Goal: Task Accomplishment & Management: Use online tool/utility

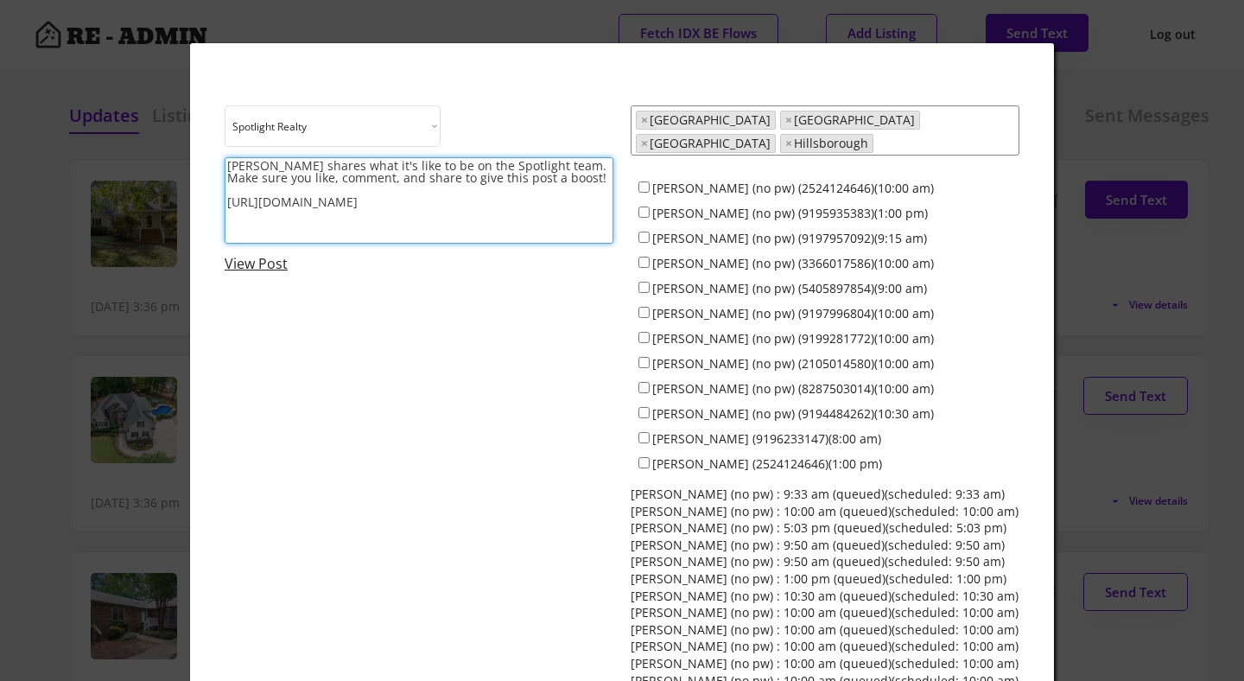
select select ""1348695171700984260__LOOKUP__1743599703321x142788062077753970""
click at [130, 149] on div at bounding box center [622, 340] width 1244 height 681
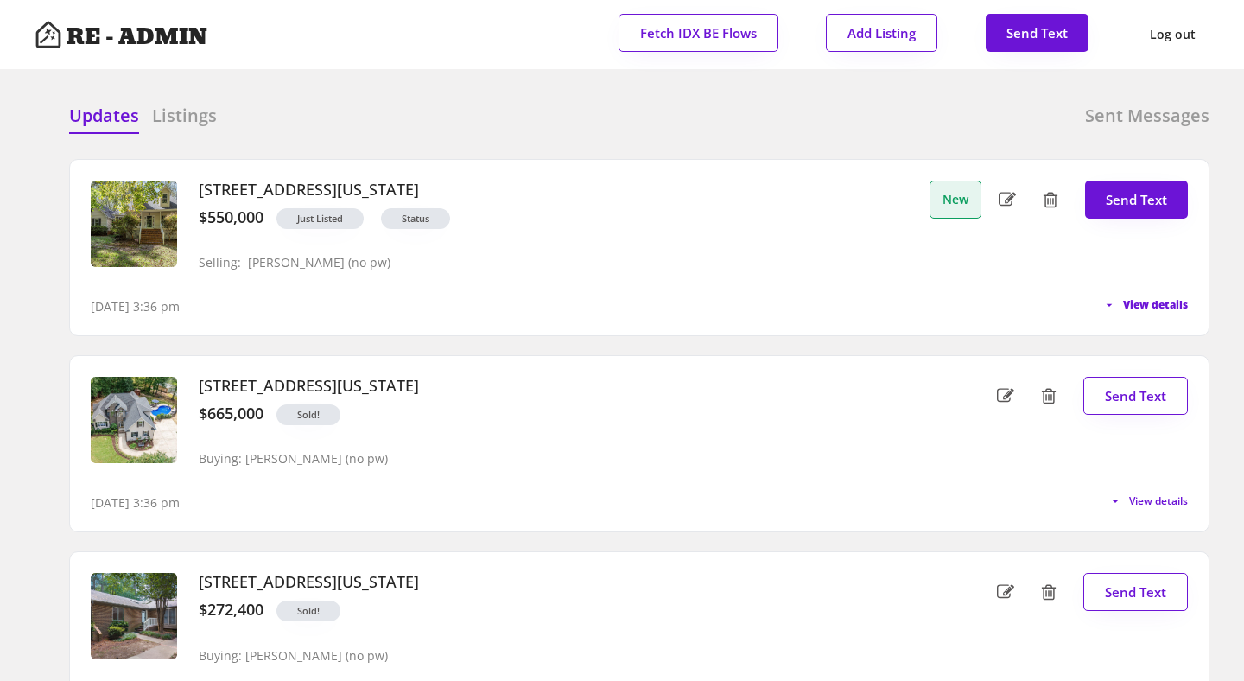
click at [1139, 301] on span "View details" at bounding box center [1155, 305] width 65 height 10
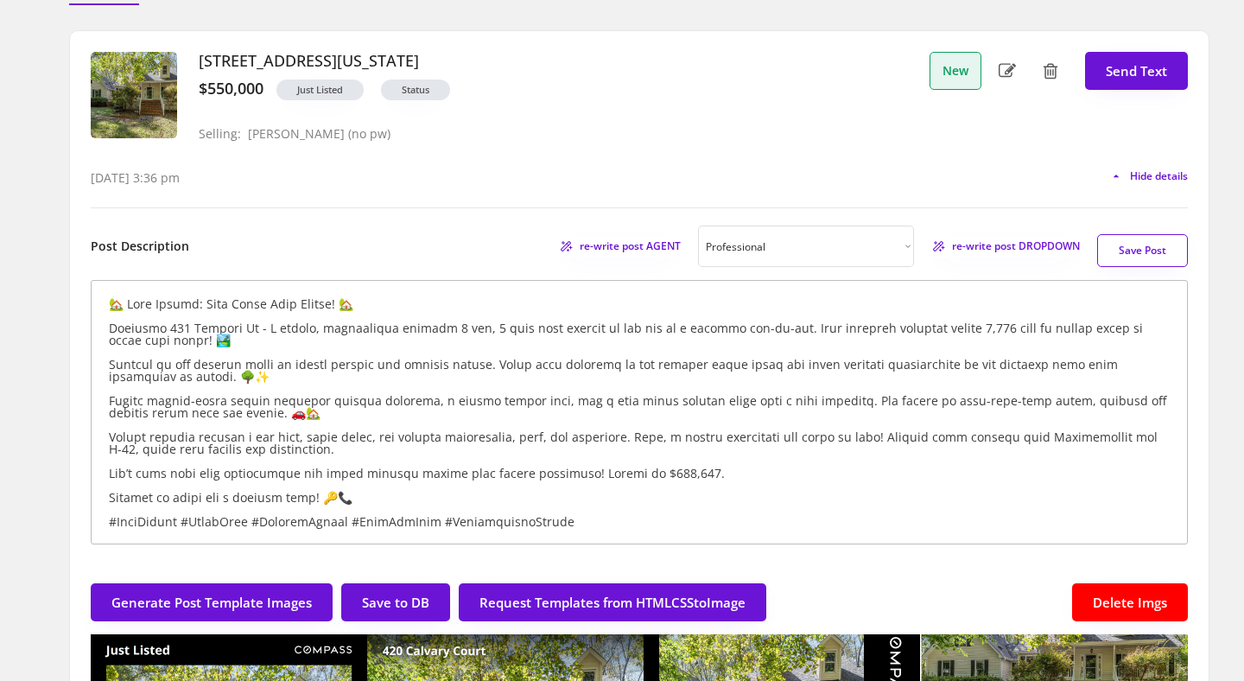
scroll to position [111, 0]
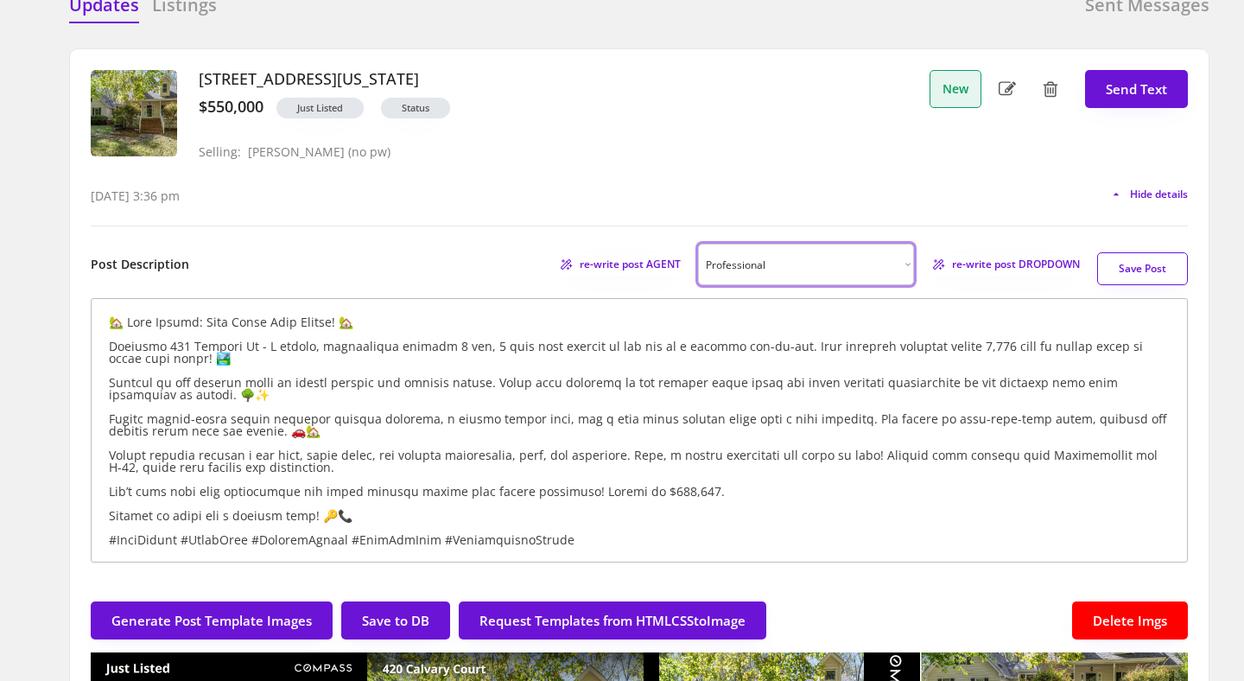
click at [867, 264] on select "Choose an option... Professional Factual & Direct Whimsical & Playful Excited &…" at bounding box center [806, 264] width 216 height 41
select select ""factual""
click at [1005, 263] on span "re-write post DROPDOWN" at bounding box center [1010, 264] width 139 height 10
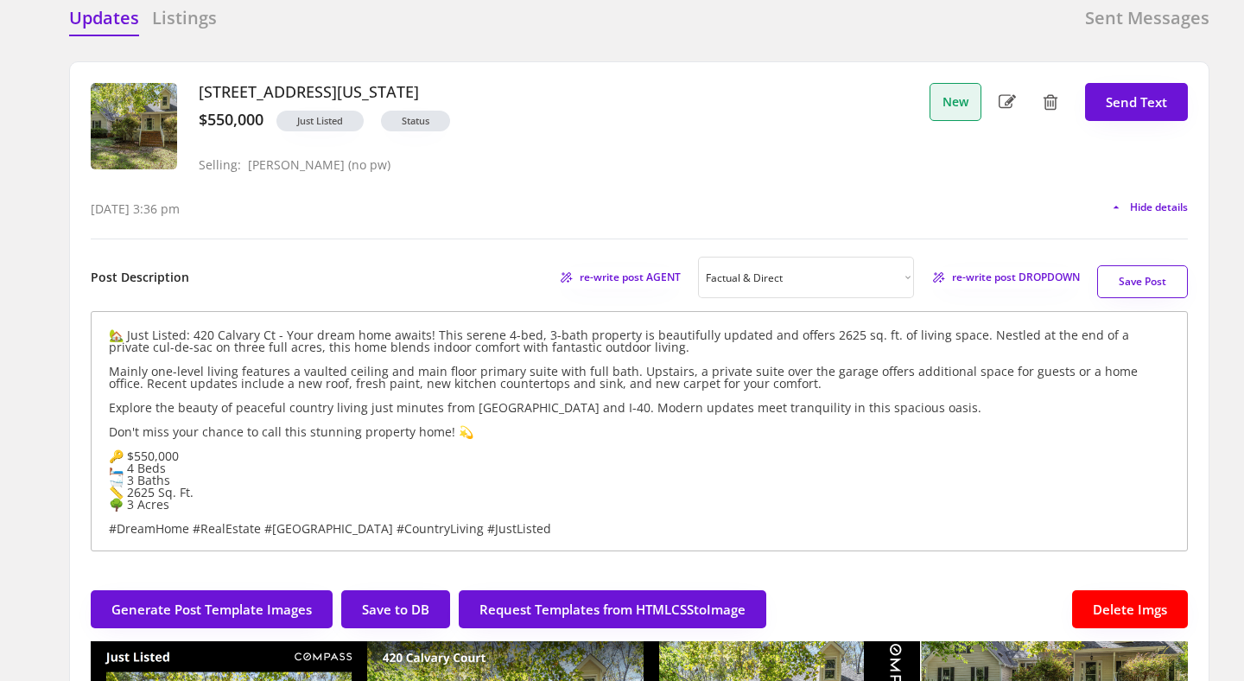
scroll to position [103, 0]
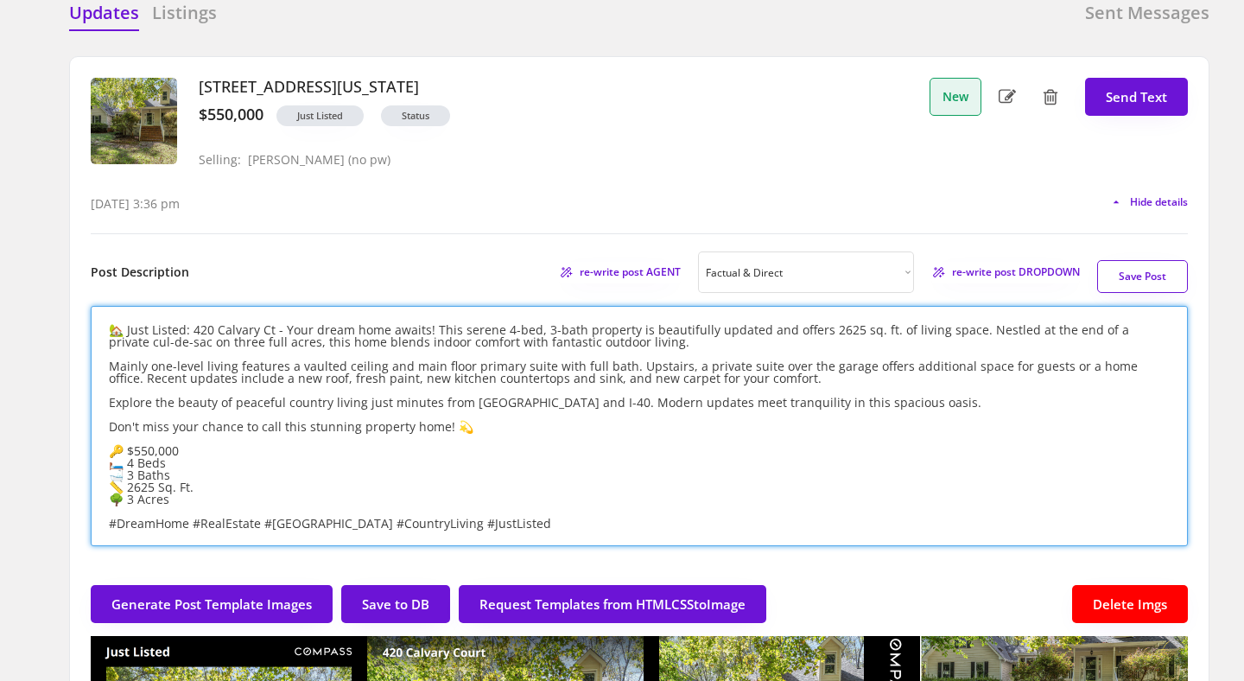
drag, startPoint x: 178, startPoint y: 502, endPoint x: 93, endPoint y: 427, distance: 113.2
click at [93, 427] on textarea "🏡 Just Listed: 420 Calvary Ct - Your dream home awaits! This serene 4-bed, 3-ba…" at bounding box center [640, 426] width 1098 height 240
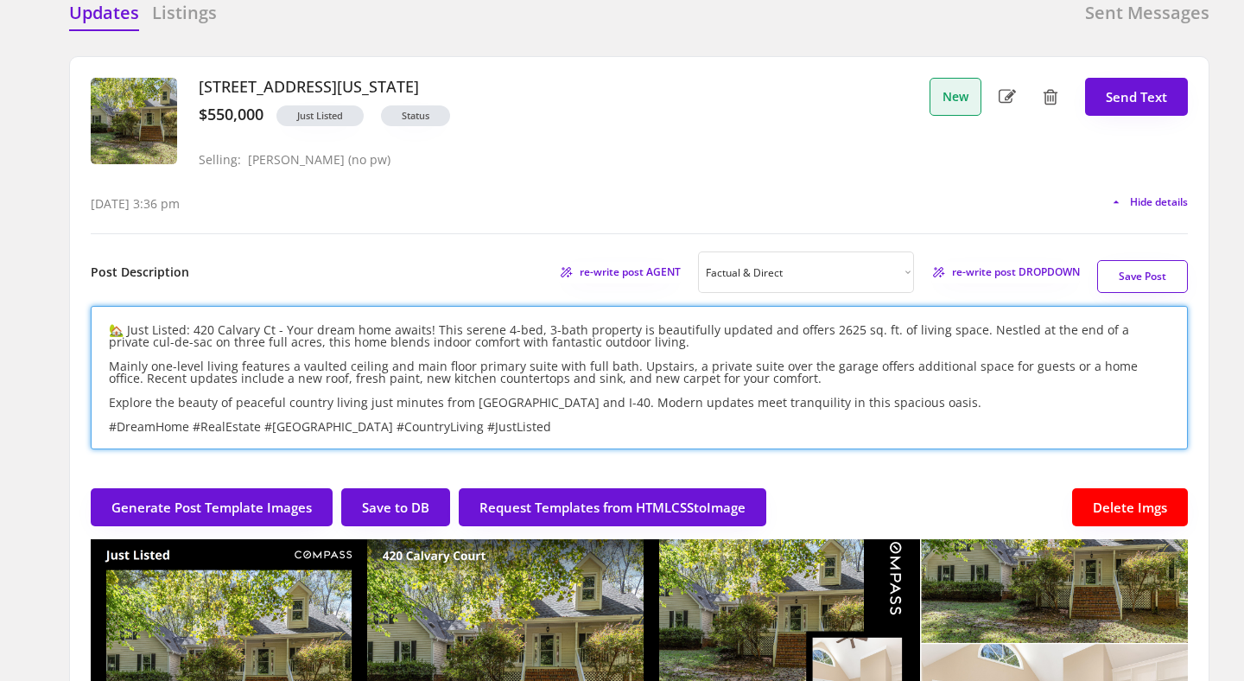
click at [426, 329] on textarea "🏡 Just Listed: 420 Calvary Ct - Your dream home awaits! This serene 4-bed, 3-ba…" at bounding box center [640, 377] width 1098 height 143
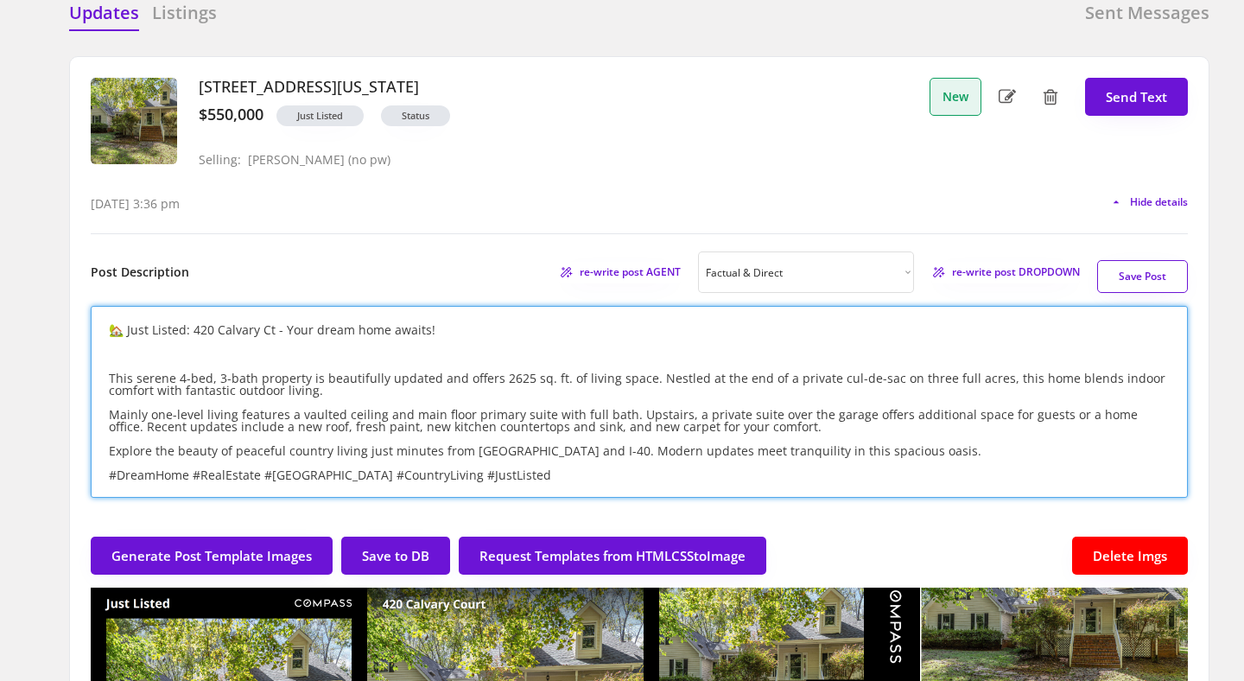
paste textarea "Don't miss your chance to call this stunning property home! 💫 🔑 $550,000 🛏️ 4 B…"
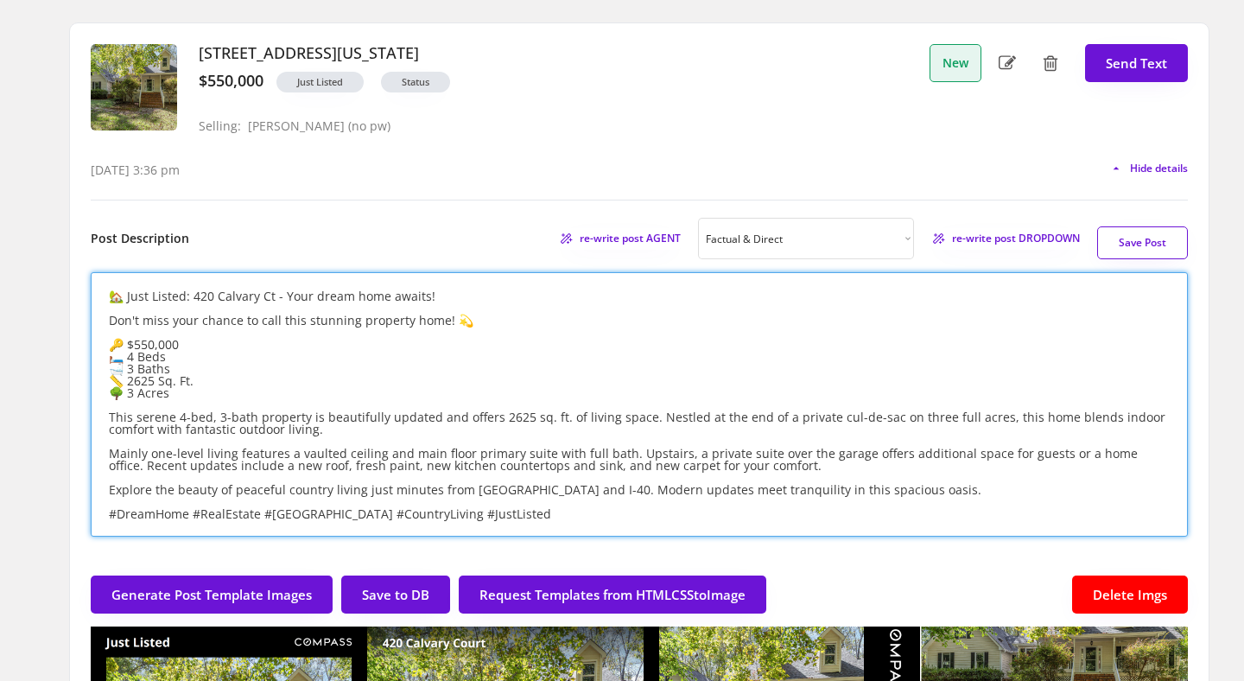
scroll to position [139, 0]
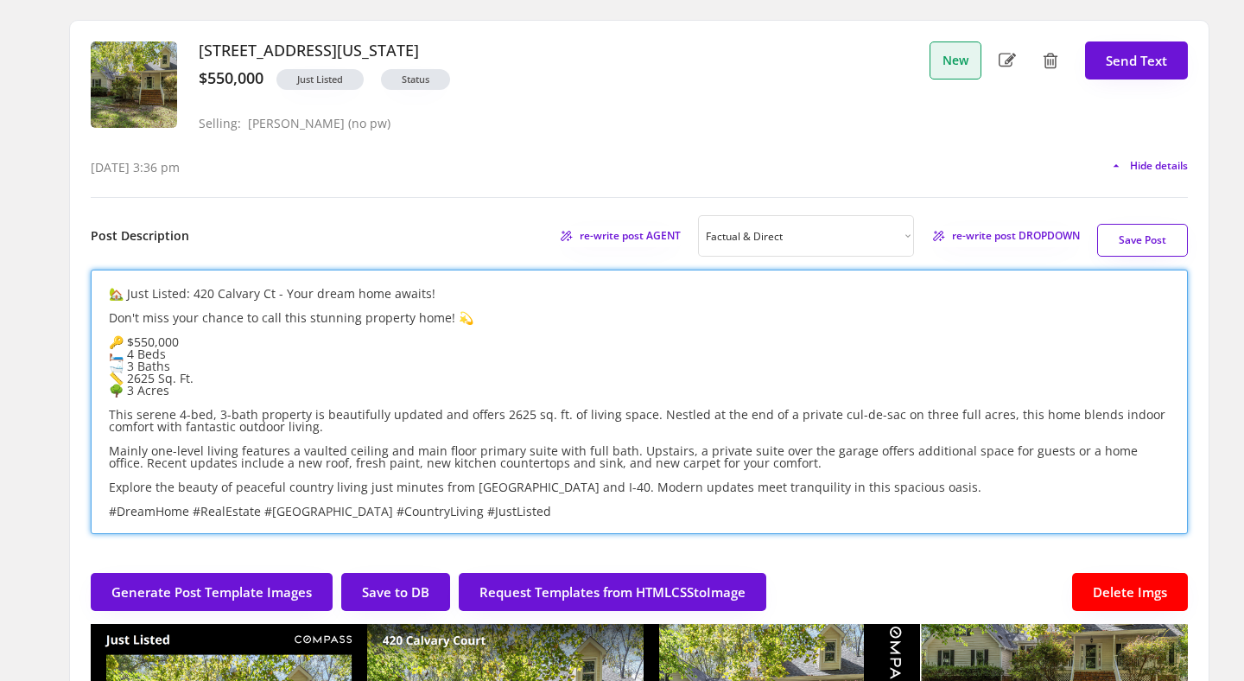
type textarea "🏡 Just Listed: 420 Calvary Ct - Your dream home awaits! Don't miss your chance …"
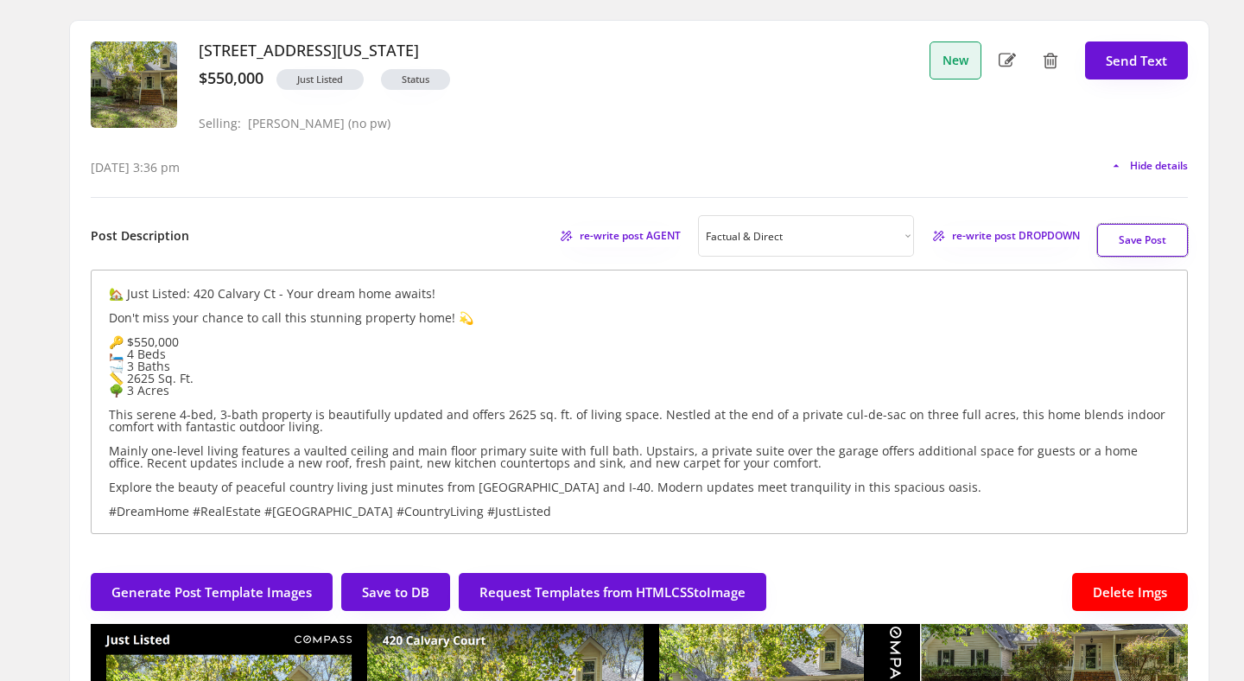
click at [1151, 242] on button "Save Post" at bounding box center [1143, 240] width 91 height 33
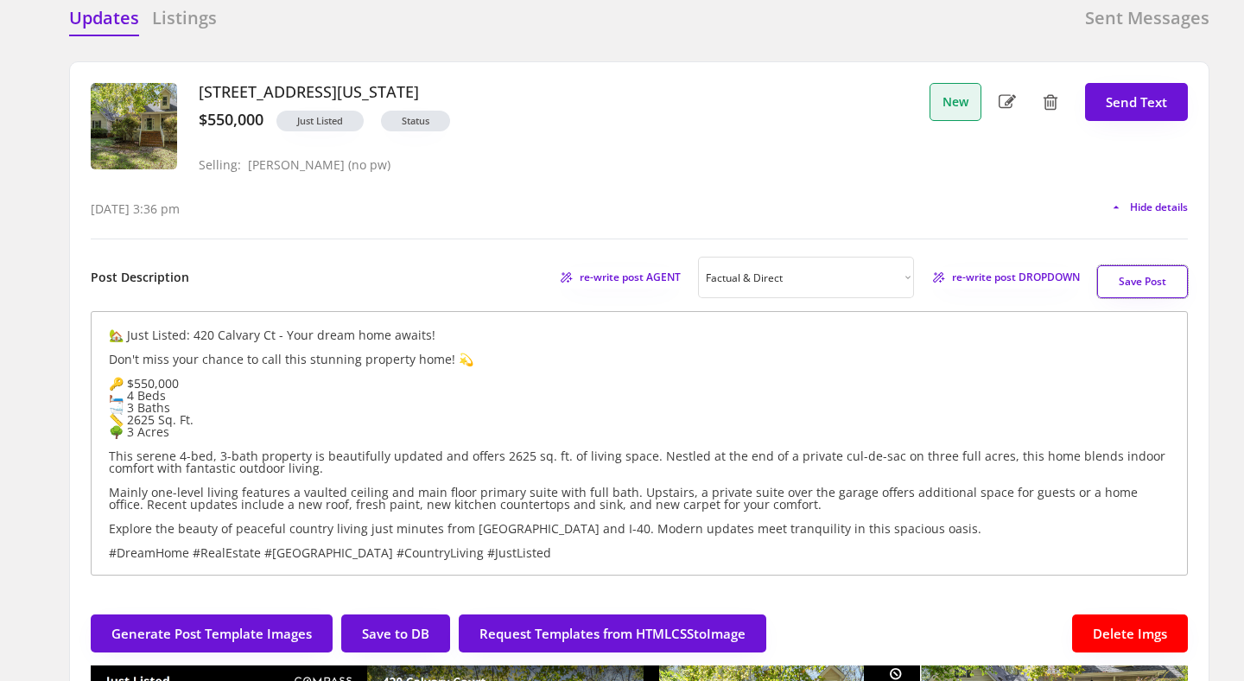
scroll to position [89, 0]
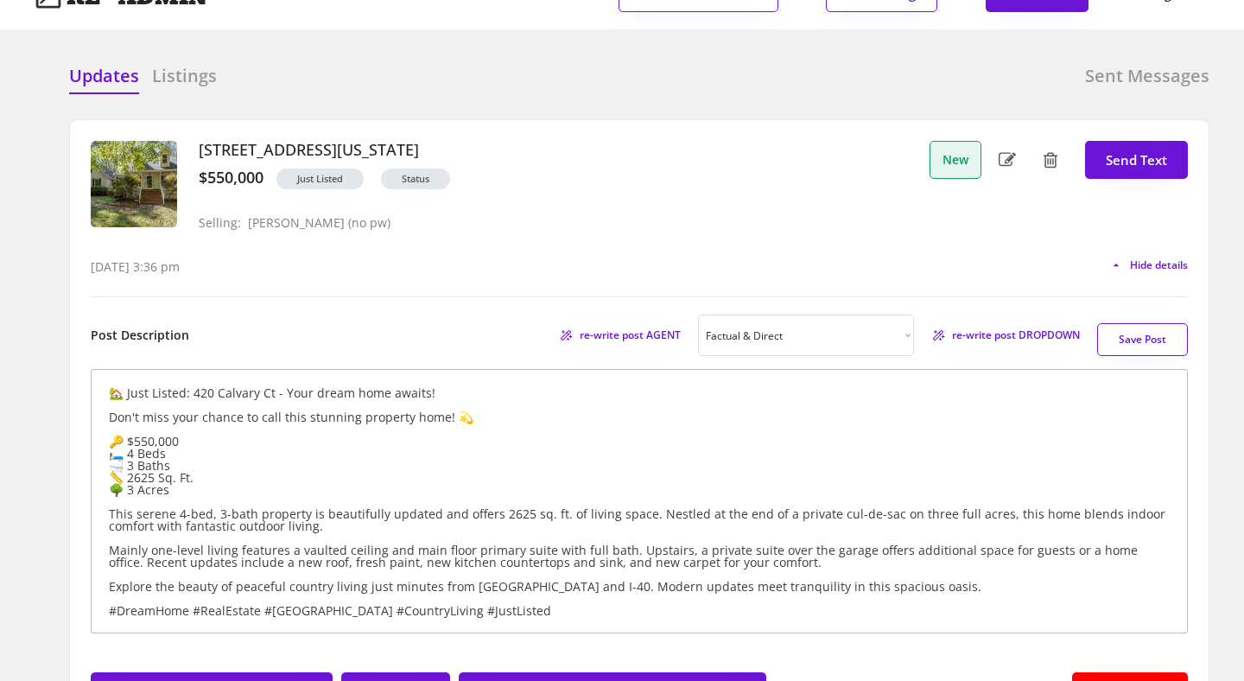
scroll to position [35, 0]
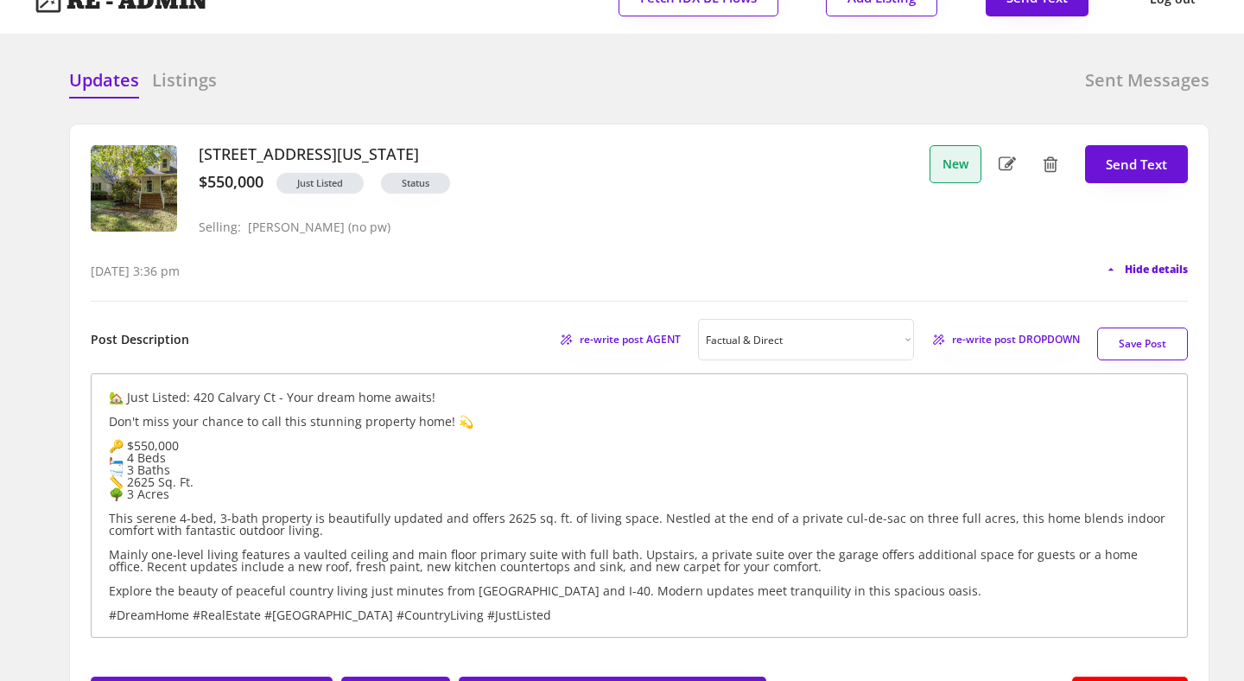
click at [1140, 265] on span "Hide details" at bounding box center [1156, 269] width 63 height 10
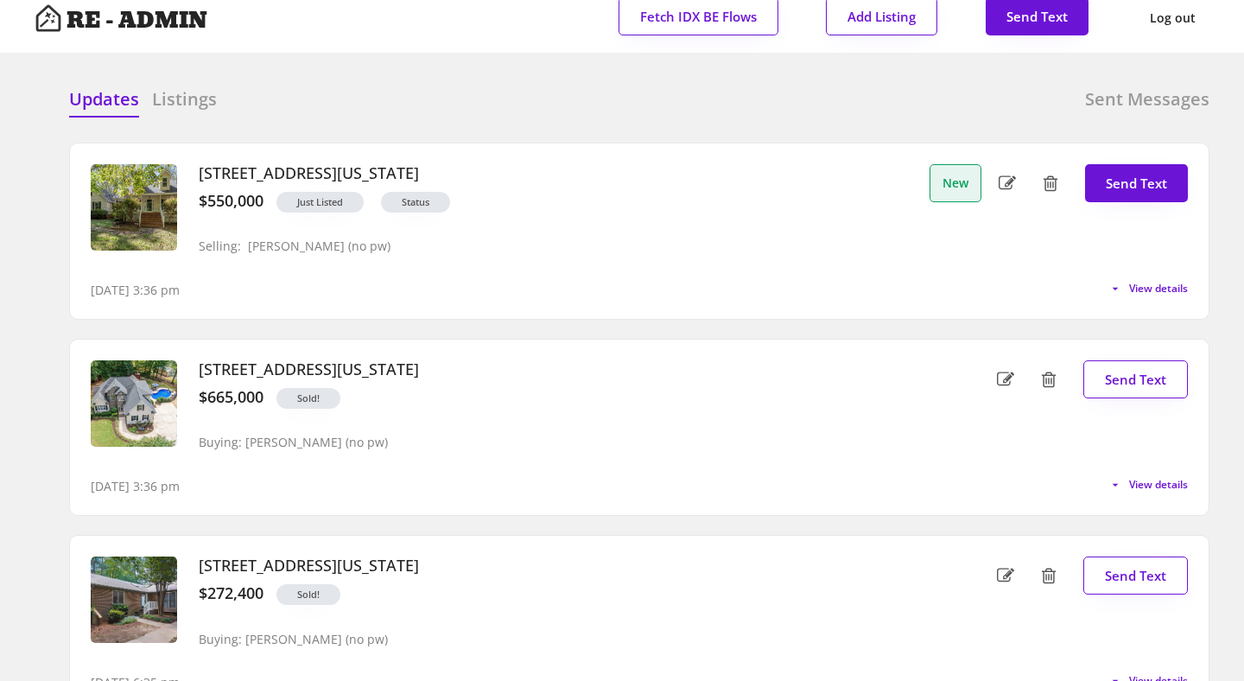
scroll to position [0, 0]
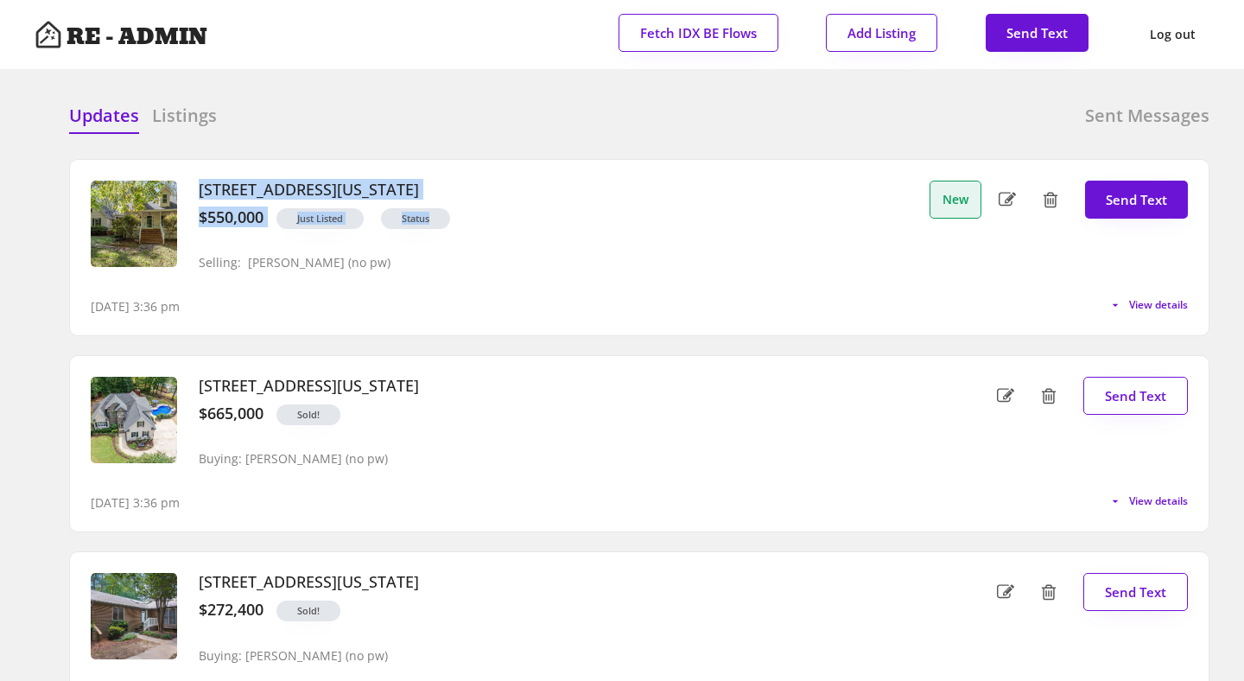
drag, startPoint x: 197, startPoint y: 190, endPoint x: 532, endPoint y: 220, distance: 336.6
click at [532, 220] on div "420 Calvary Court, Hillsborough, North Carolina $550,000 Just Listed Status Sel…" at bounding box center [553, 231] width 735 height 100
click at [532, 220] on div "Just Listed Status" at bounding box center [593, 222] width 658 height 29
drag, startPoint x: 198, startPoint y: 217, endPoint x: 223, endPoint y: 221, distance: 25.4
click at [223, 221] on div "$550,000 Just Listed Status" at bounding box center [553, 222] width 735 height 29
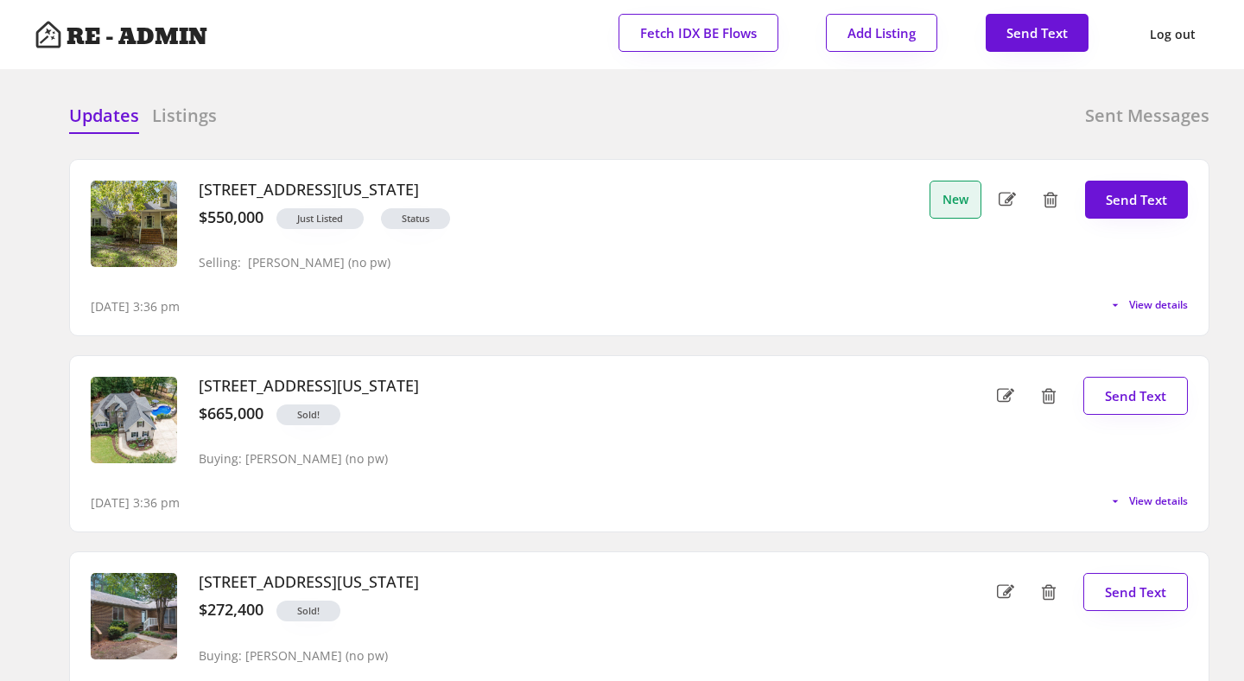
click at [301, 239] on div "420 Calvary Court, Hillsborough, North Carolina $550,000 Just Listed Status Sel…" at bounding box center [553, 231] width 735 height 100
drag, startPoint x: 295, startPoint y: 219, endPoint x: 368, endPoint y: 219, distance: 73.5
click at [368, 219] on div "Just Listed Status" at bounding box center [593, 222] width 658 height 29
drag, startPoint x: 198, startPoint y: 264, endPoint x: 234, endPoint y: 270, distance: 36.8
click at [234, 270] on div "Selling: Everett Stevenson (no pw) Buying:" at bounding box center [288, 263] width 205 height 35
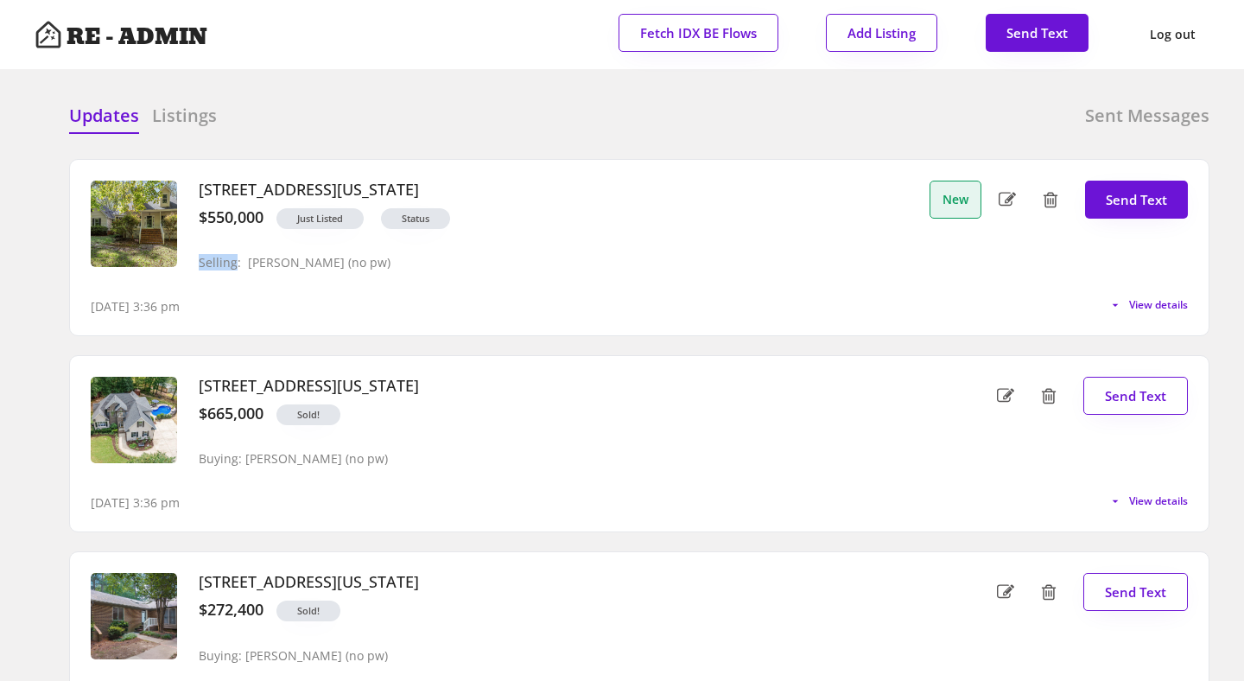
drag, startPoint x: 248, startPoint y: 264, endPoint x: 372, endPoint y: 272, distance: 124.7
click at [372, 272] on div "Selling: Everett Stevenson (no pw) Buying:" at bounding box center [288, 263] width 205 height 35
drag, startPoint x: 199, startPoint y: 456, endPoint x: 220, endPoint y: 450, distance: 22.4
click at [220, 452] on div "Buying: Dave Wylie (no pw)" at bounding box center [293, 459] width 189 height 15
drag, startPoint x: 245, startPoint y: 459, endPoint x: 336, endPoint y: 467, distance: 91.1
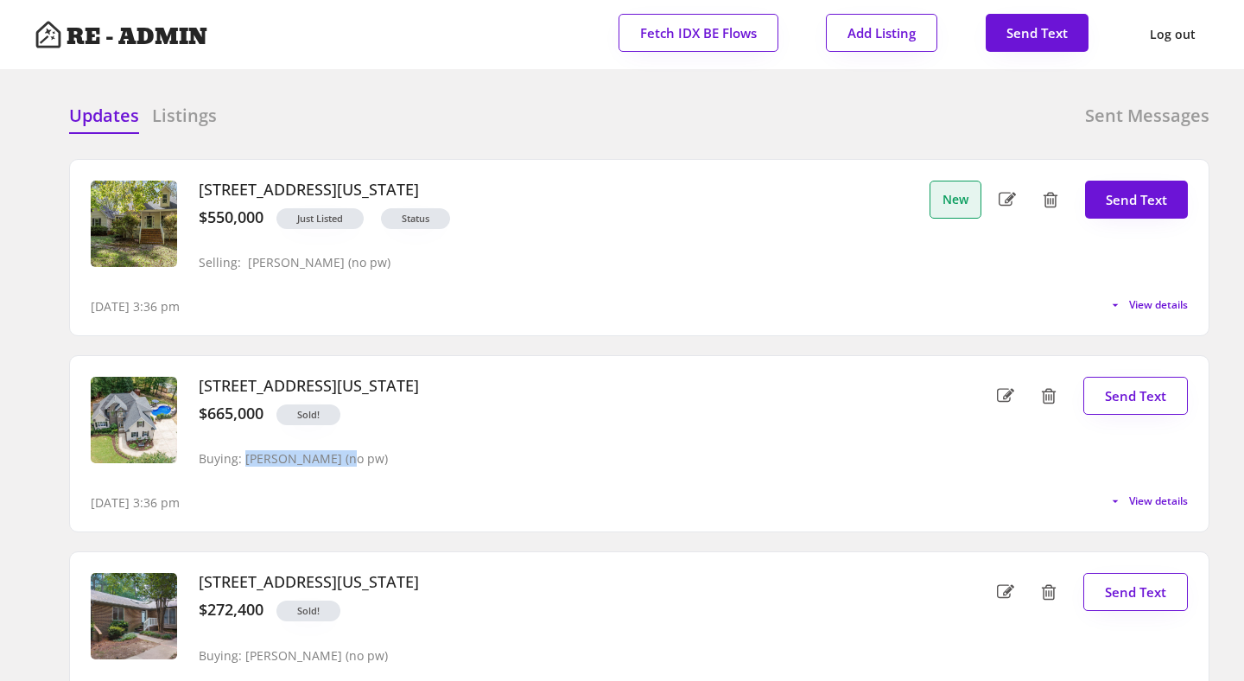
click at [336, 467] on div "Buying: Dave Wylie (no pw)" at bounding box center [293, 459] width 189 height 15
click at [326, 508] on div "10/10/25, 3:36 pm View details" at bounding box center [640, 494] width 1098 height 35
click at [1156, 308] on span "View details" at bounding box center [1155, 305] width 65 height 10
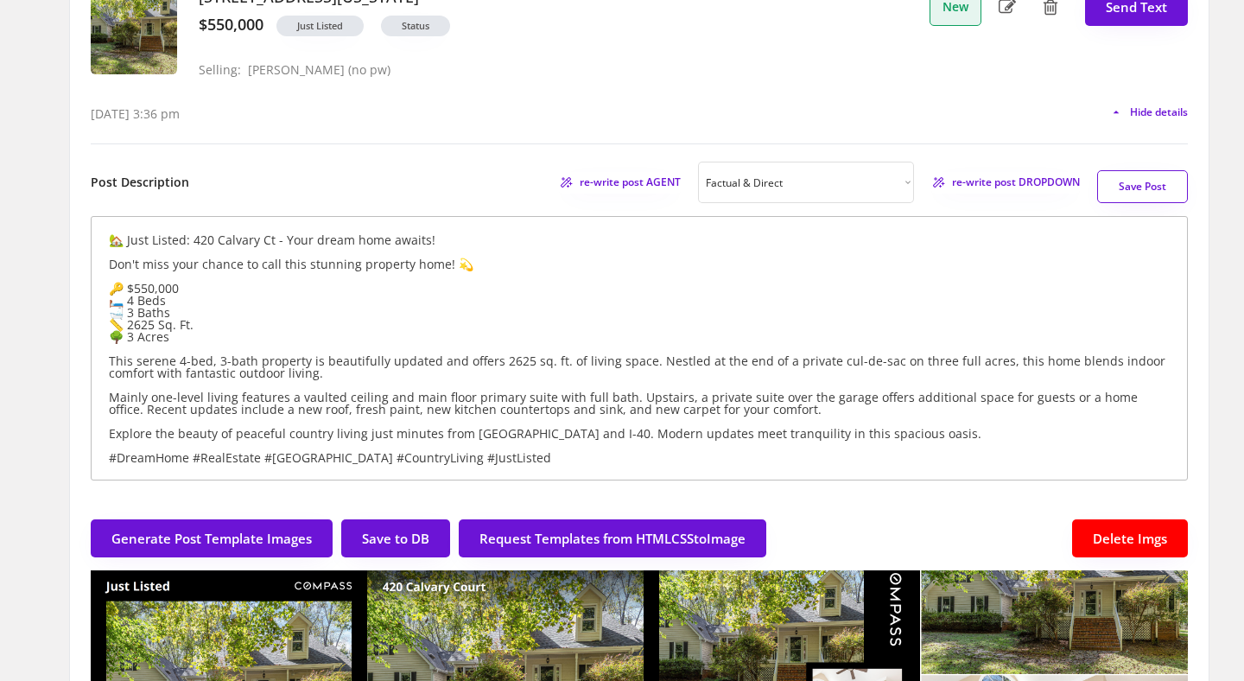
scroll to position [272, 0]
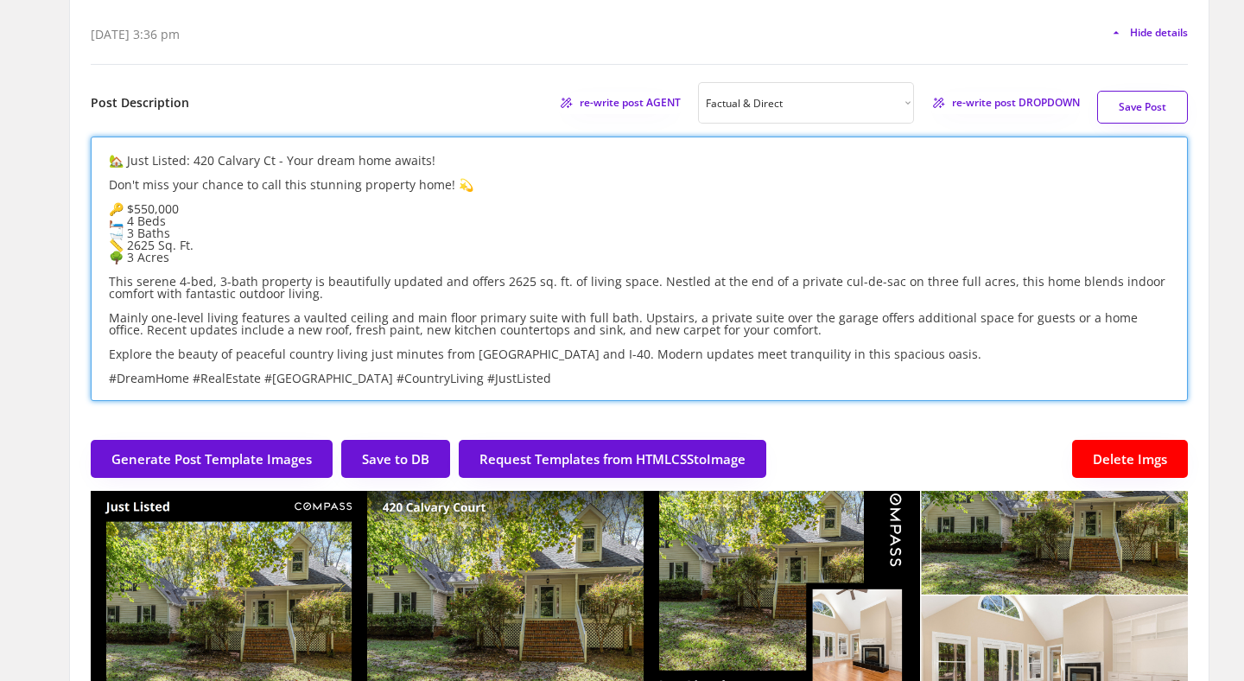
drag, startPoint x: 528, startPoint y: 385, endPoint x: 80, endPoint y: 156, distance: 502.8
click at [80, 156] on div "420 Calvary Court, Hillsborough, North Carolina $550,000 Just Listed Status Sel…" at bounding box center [639, 517] width 1139 height 1259
click at [239, 240] on textarea "🏡 Just Listed: 420 Calvary Ct - Your dream home awaits! Don't miss your chance …" at bounding box center [640, 269] width 1098 height 264
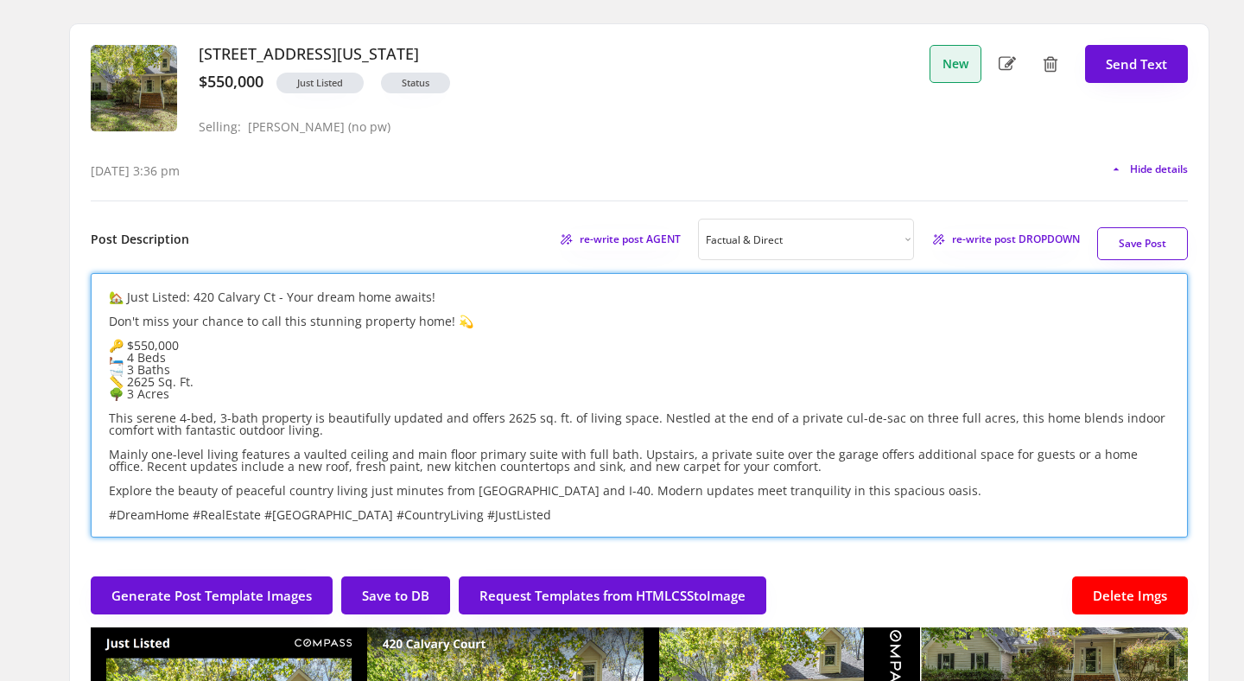
scroll to position [76, 0]
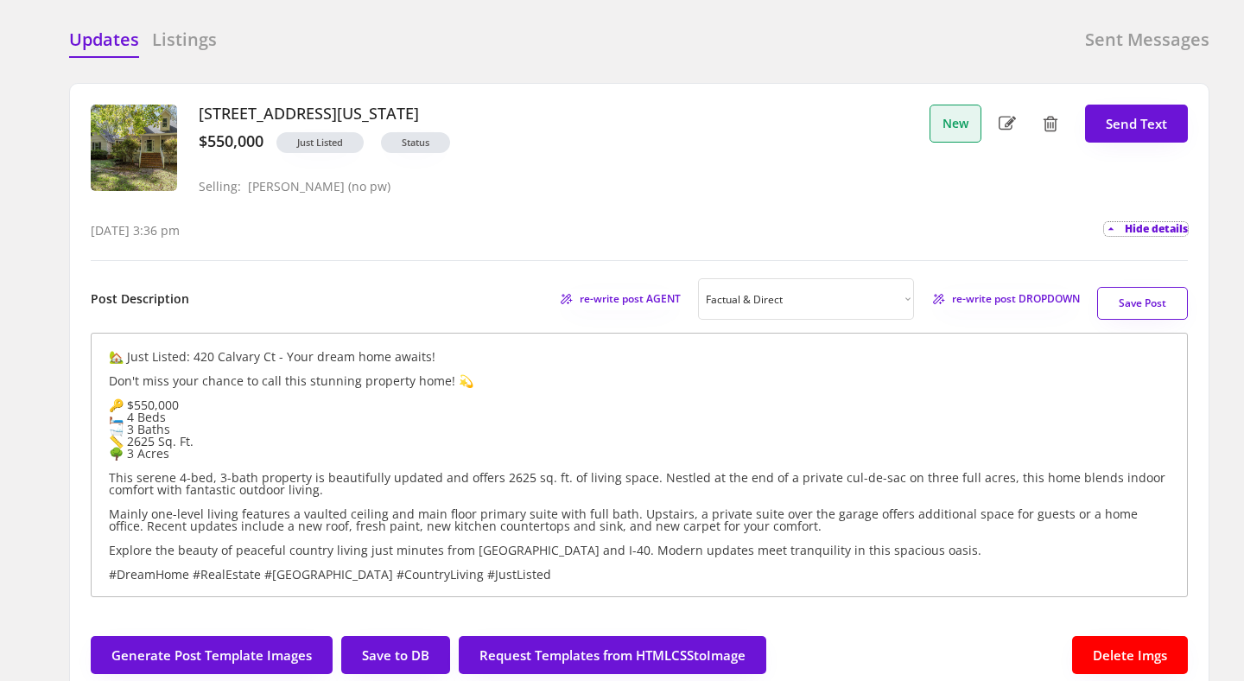
click at [1143, 226] on span "Hide details" at bounding box center [1156, 229] width 63 height 10
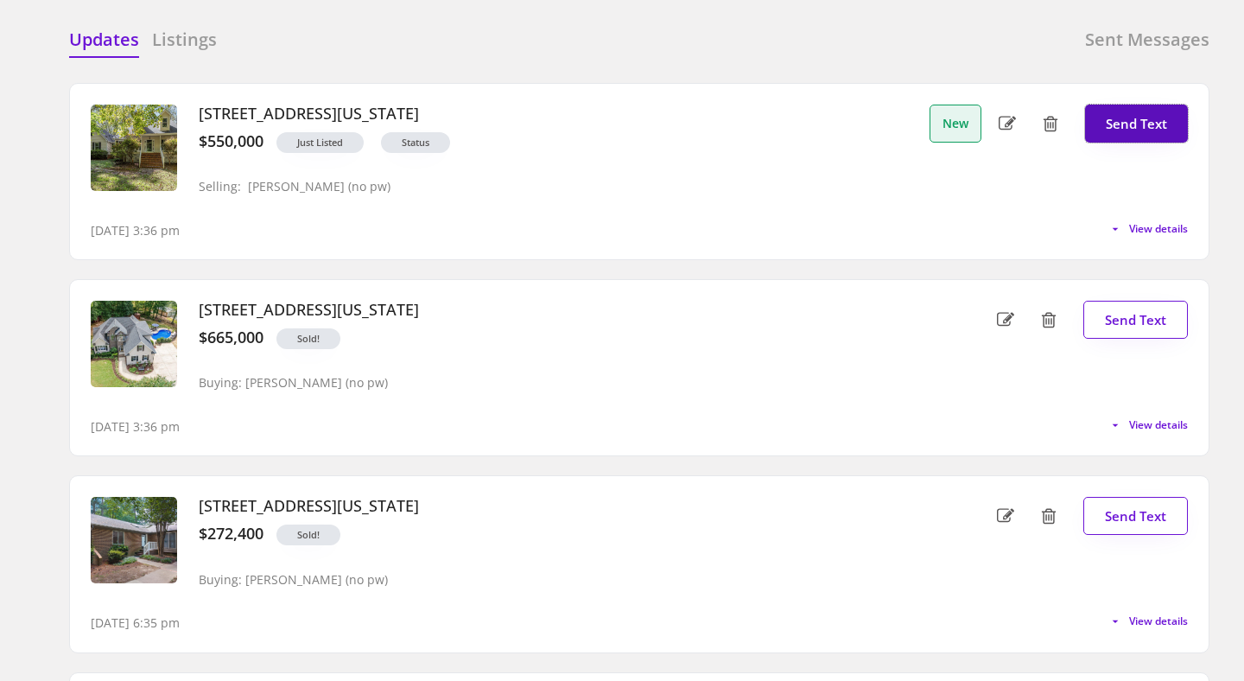
click at [1141, 125] on button "Send Text" at bounding box center [1136, 124] width 103 height 38
type textarea "Your newest listing at 420 Calvary Court is ready to share! Review your post he…"
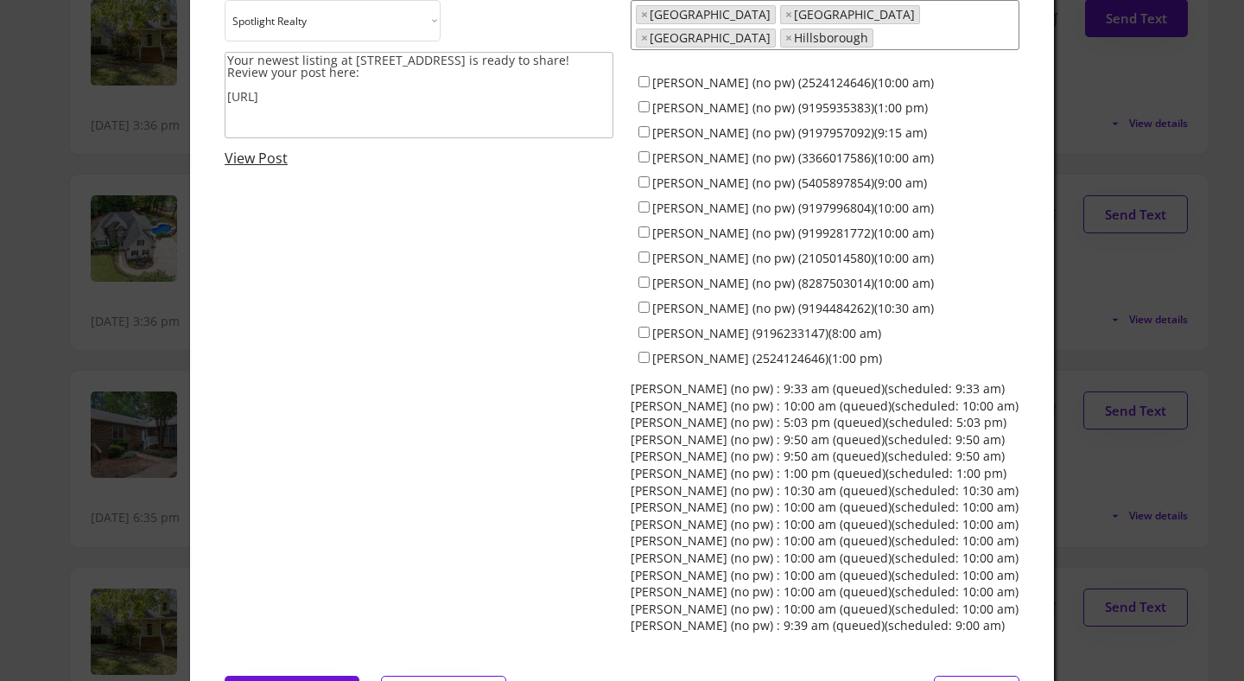
scroll to position [0, 0]
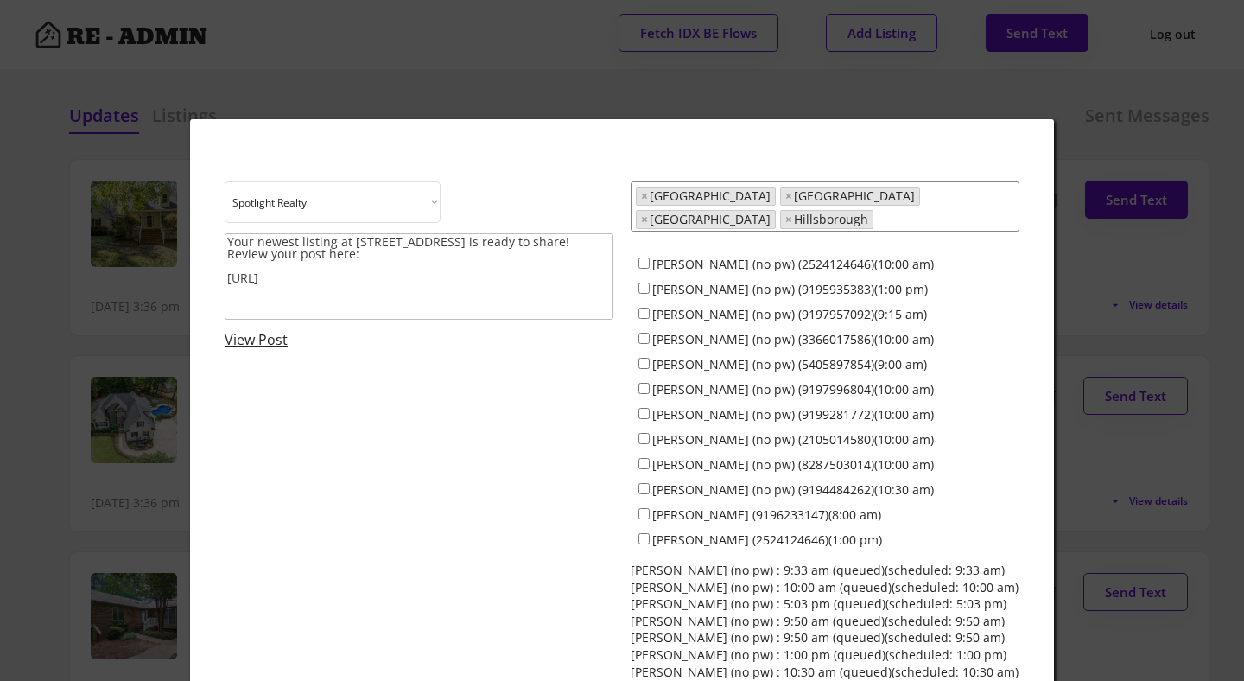
click at [1103, 102] on div at bounding box center [622, 340] width 1244 height 681
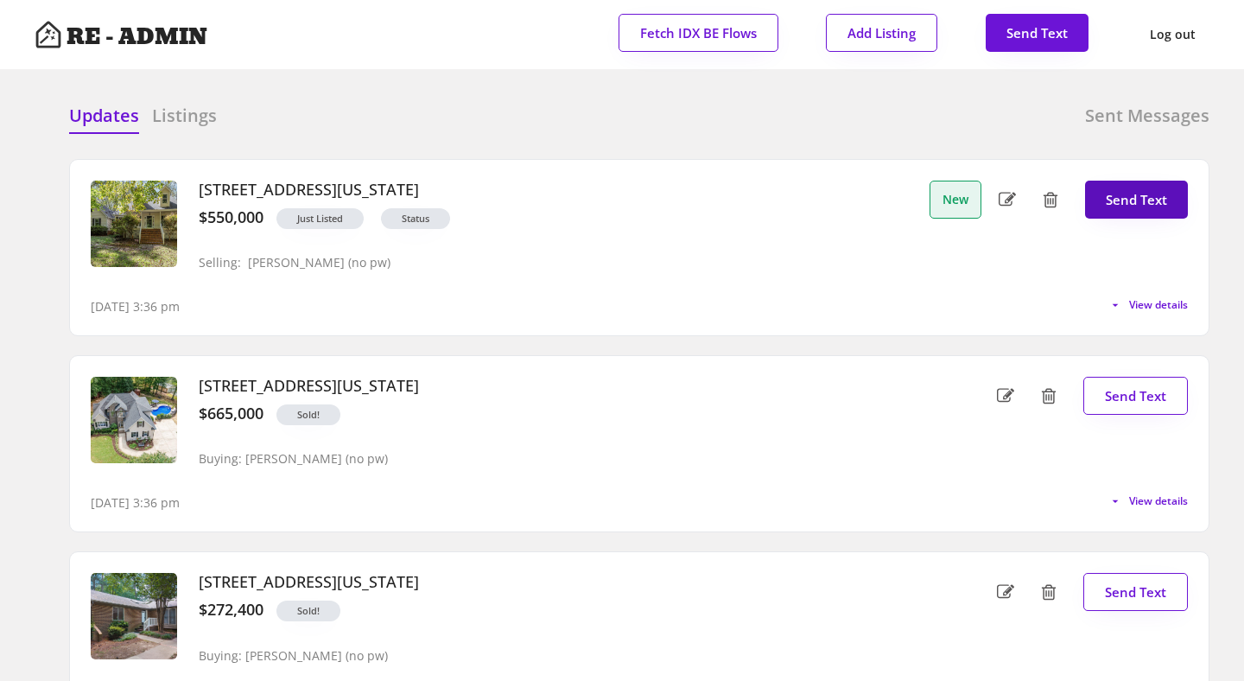
click at [1142, 188] on button "Send Text" at bounding box center [1136, 200] width 103 height 38
select select "raleigh"
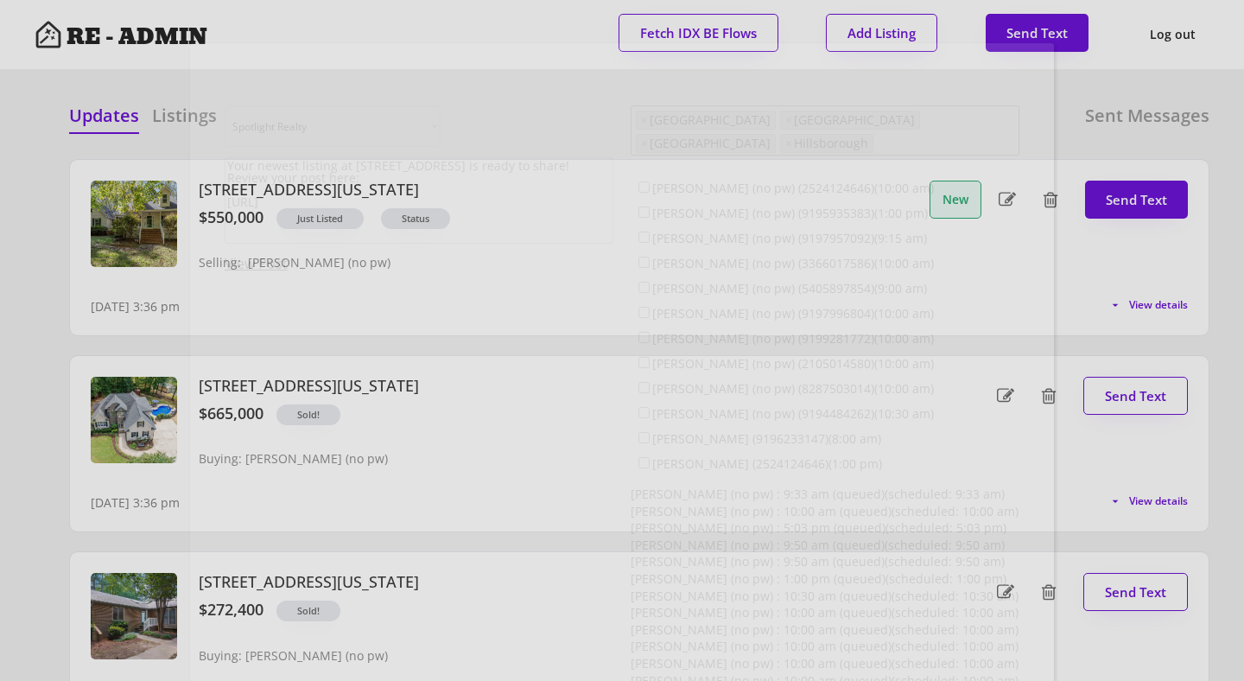
scroll to position [44, 0]
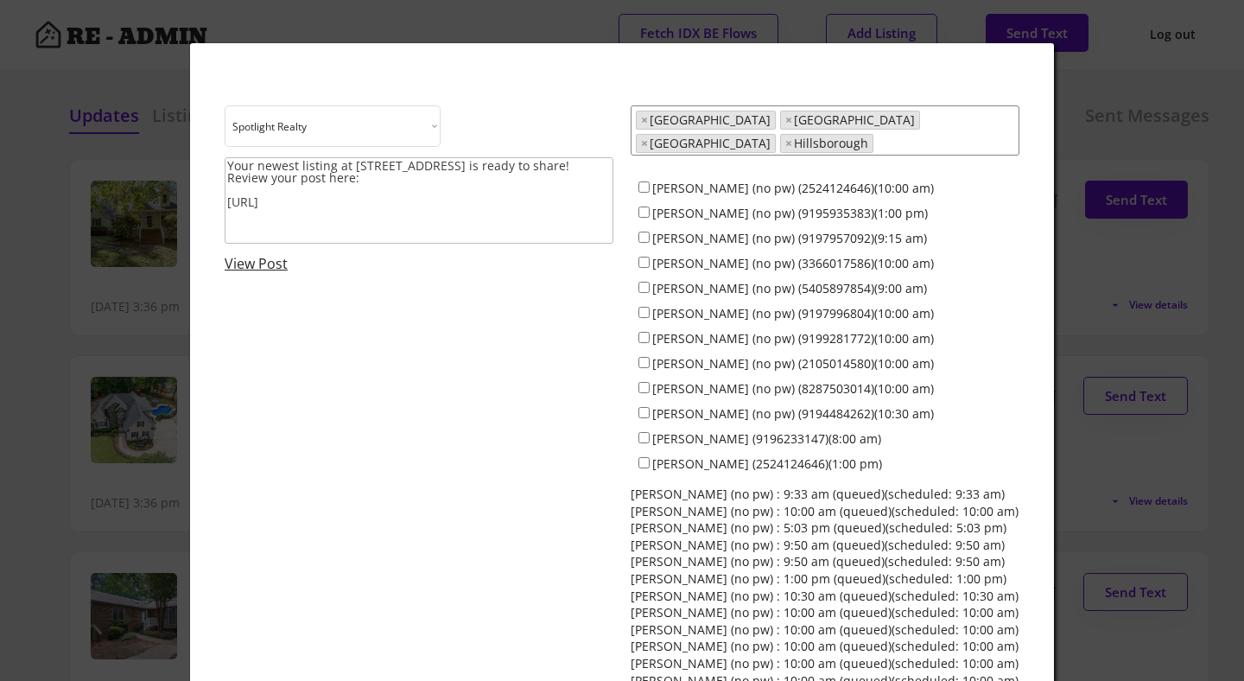
click at [1155, 262] on div at bounding box center [622, 340] width 1244 height 681
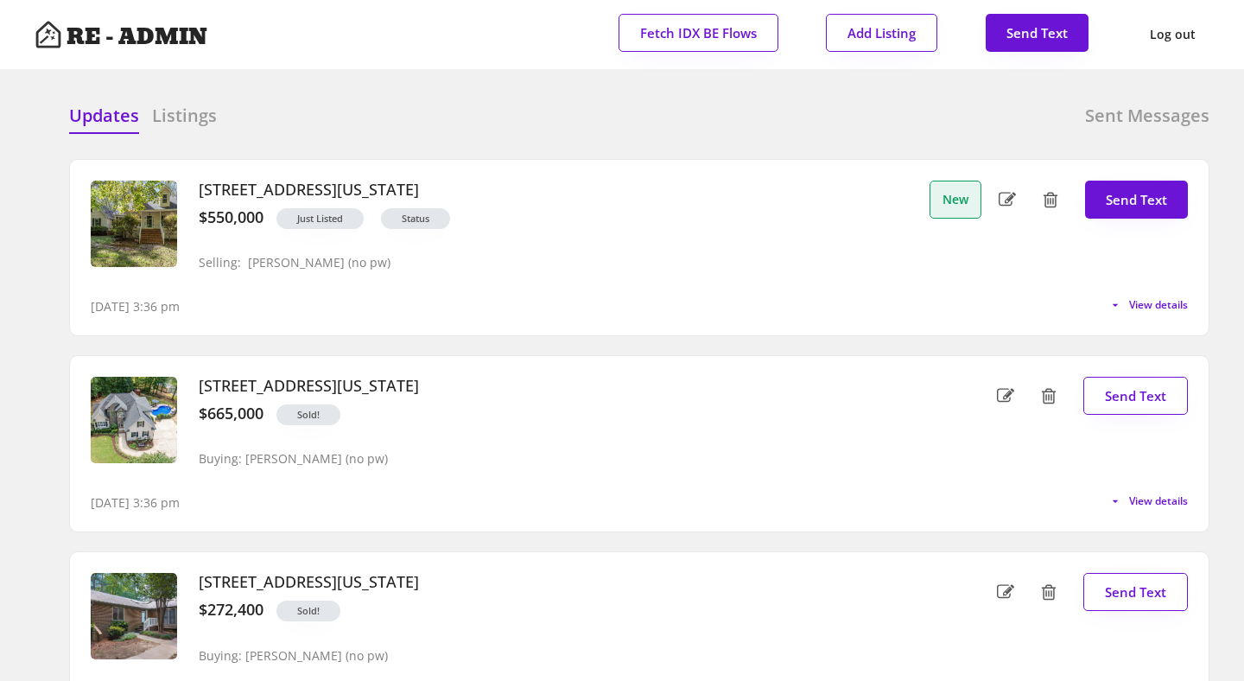
click at [1143, 505] on span "View details" at bounding box center [1158, 501] width 59 height 10
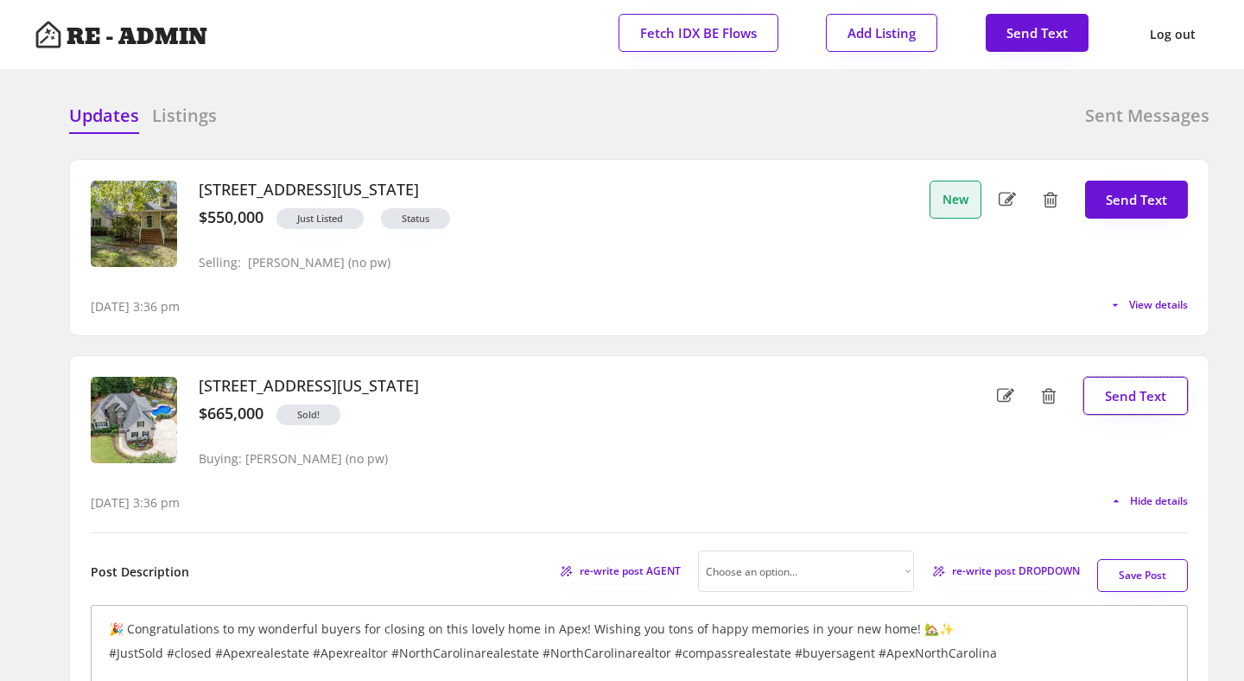
click at [1133, 398] on button "Send Text" at bounding box center [1136, 396] width 105 height 38
type textarea "Congrats! 3709 Sky Meadow Drive is officially sold!! Review and share the good …"
select select "raleigh"
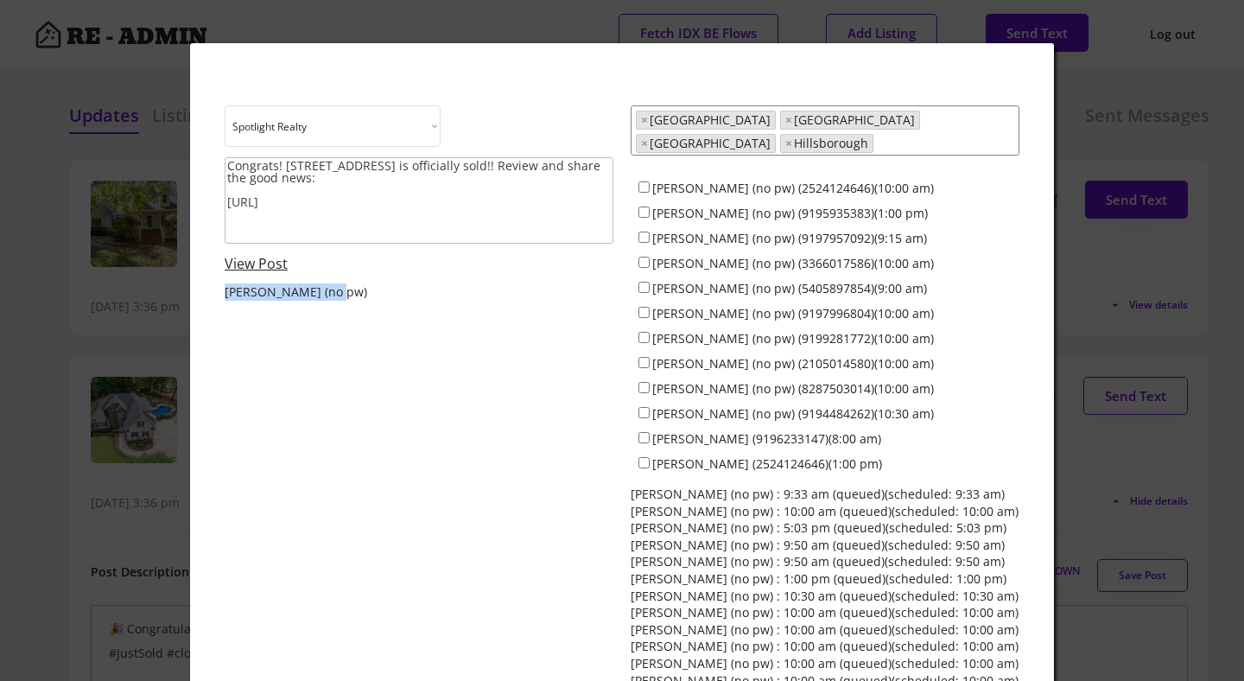
drag, startPoint x: 226, startPoint y: 295, endPoint x: 357, endPoint y: 306, distance: 131.0
click at [357, 306] on div "Choose an option... Spotlight Realty Terra Nova Congrats! 3709 Sky Meadow Drive…" at bounding box center [622, 422] width 795 height 634
click at [1177, 88] on div at bounding box center [622, 340] width 1244 height 681
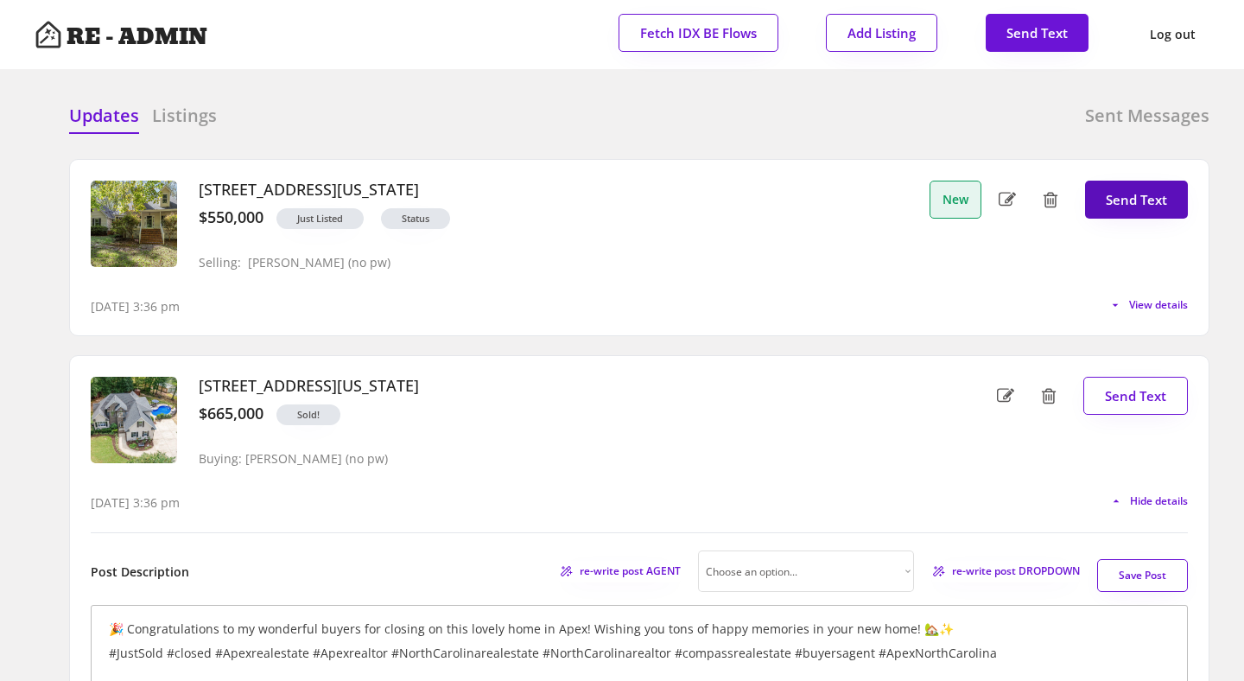
click at [1128, 190] on button "Send Text" at bounding box center [1136, 200] width 103 height 38
type textarea "Your newest listing at 420 Calvary Court is ready to share! Review your post he…"
select select "raleigh"
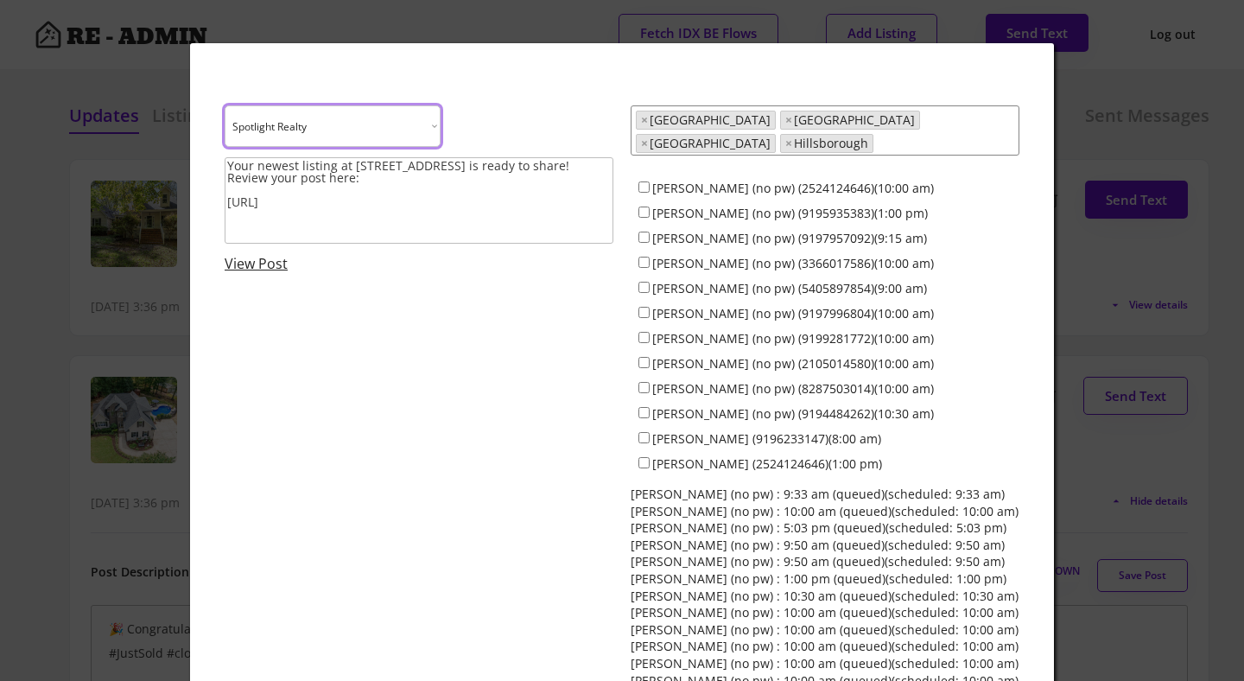
click at [386, 111] on select "Choose an option... Spotlight Realty Terra Nova" at bounding box center [333, 125] width 216 height 41
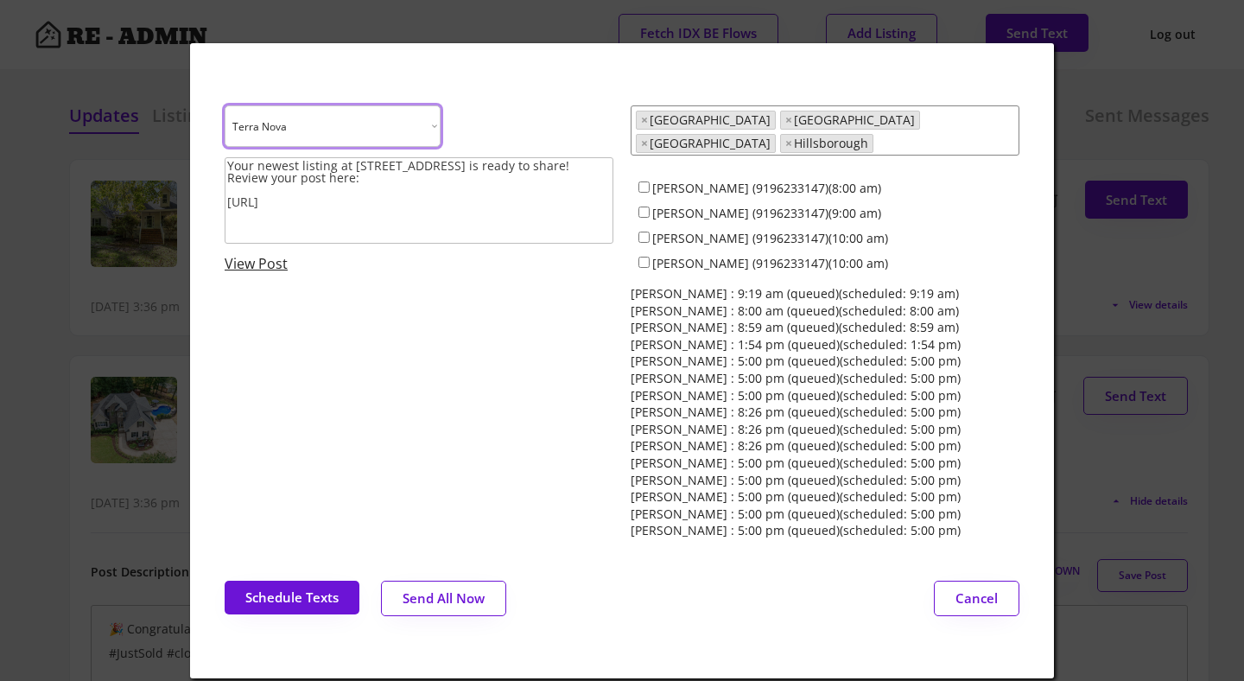
click at [391, 118] on select "Choose an option... Spotlight Realty Terra Nova" at bounding box center [333, 125] width 216 height 41
select select ""1348695171700984260__LOOKUP__1743599703321x142788062077753970""
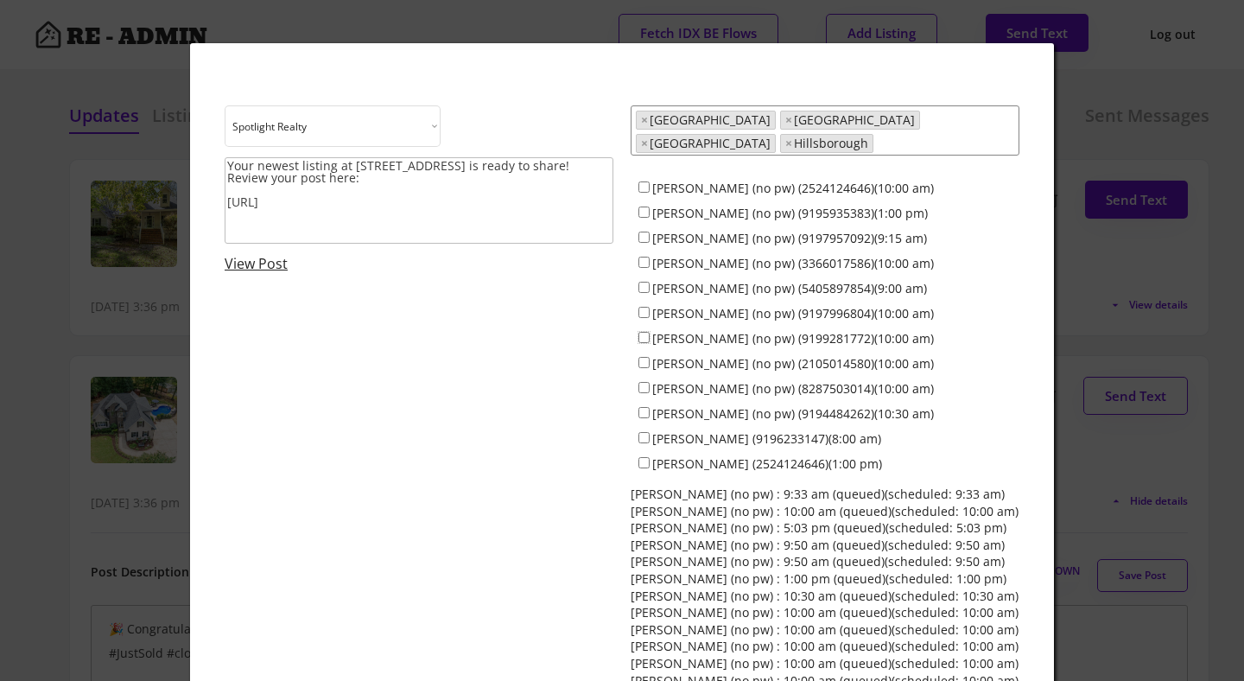
click at [647, 332] on input "Everett Stevenson (no pw) (9199281772)(10:00 am)" at bounding box center [644, 337] width 11 height 11
checkbox input "true"
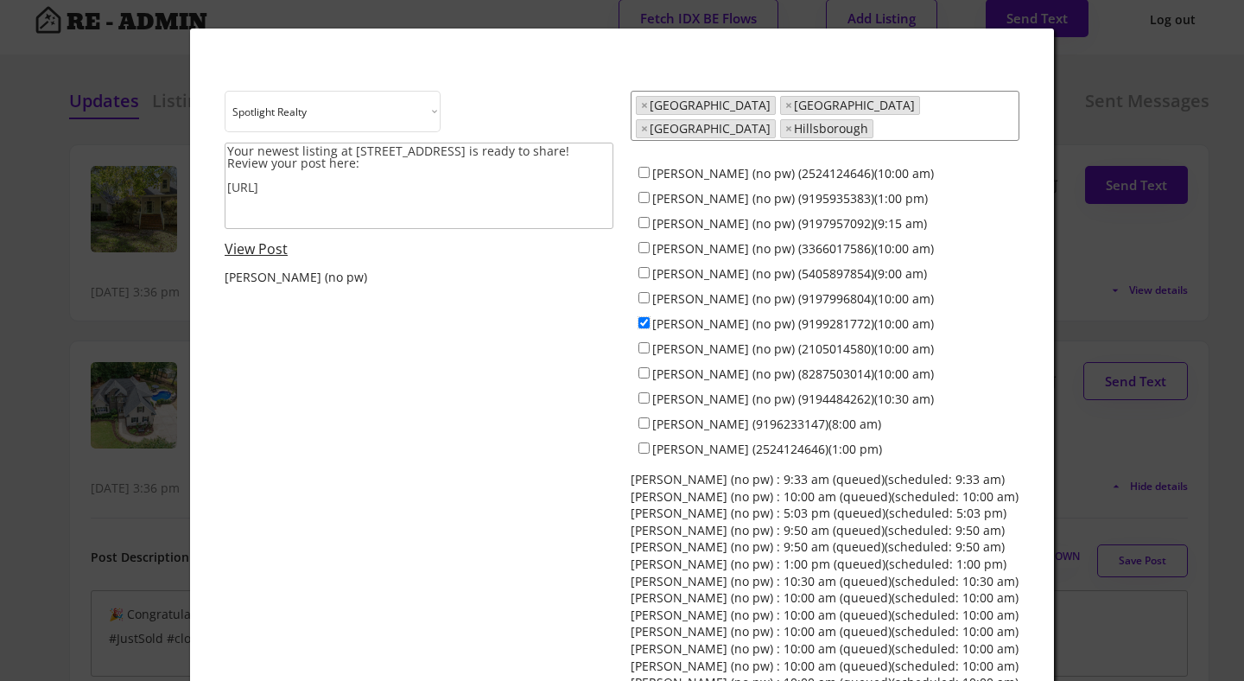
scroll to position [16, 0]
click at [251, 247] on link "View Post" at bounding box center [256, 248] width 63 height 19
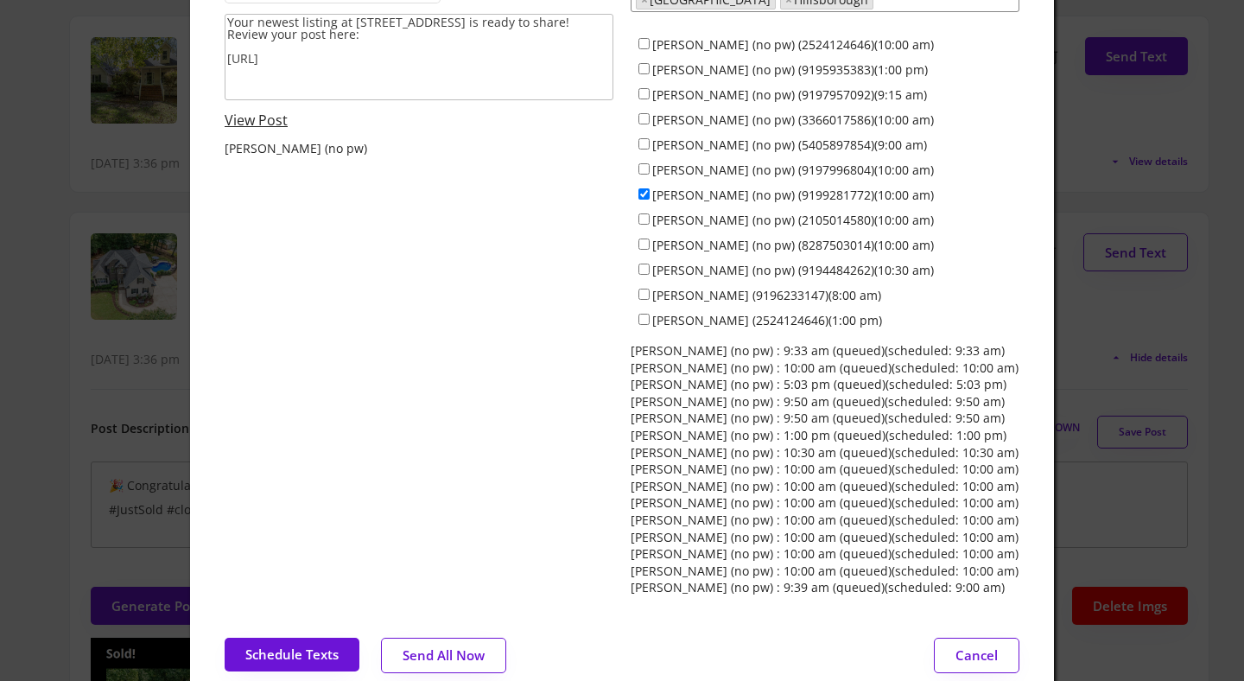
scroll to position [144, 0]
click at [33, 236] on div at bounding box center [622, 340] width 1244 height 681
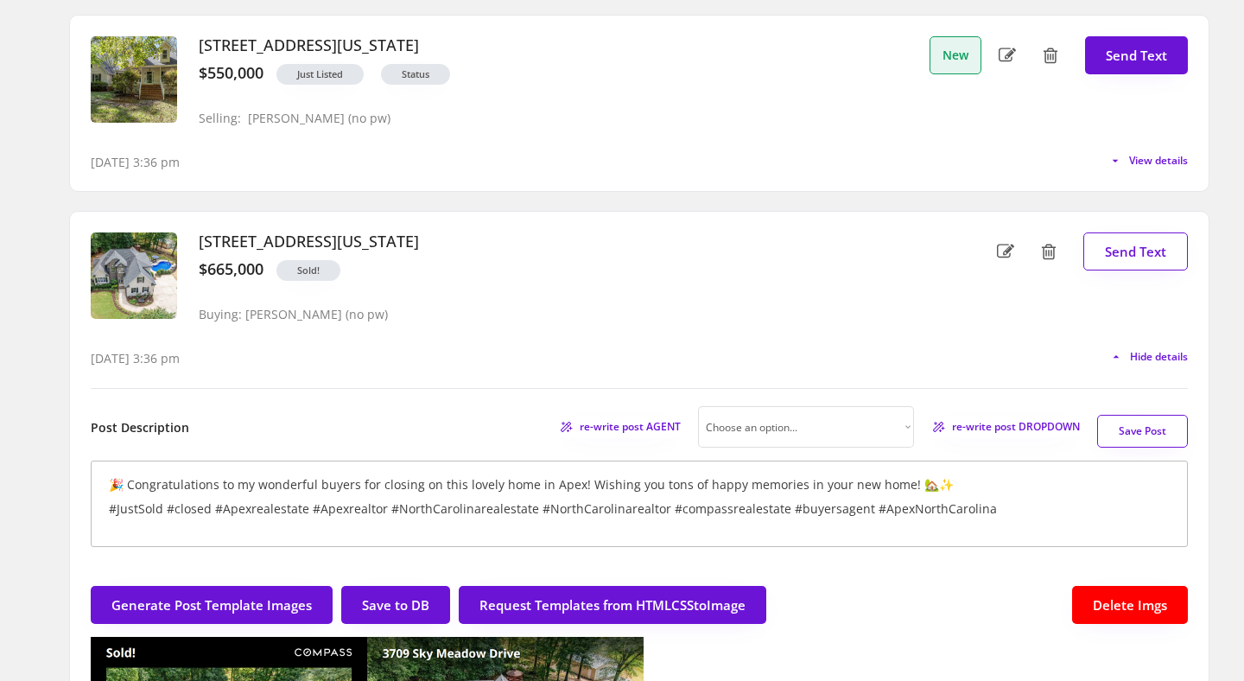
click at [1143, 366] on div "10/10/25, 3:36 pm Hide details" at bounding box center [640, 350] width 1098 height 35
click at [1145, 348] on div "10/10/25, 3:36 pm Hide details" at bounding box center [640, 350] width 1098 height 35
click at [1136, 359] on span "Hide details" at bounding box center [1156, 357] width 63 height 10
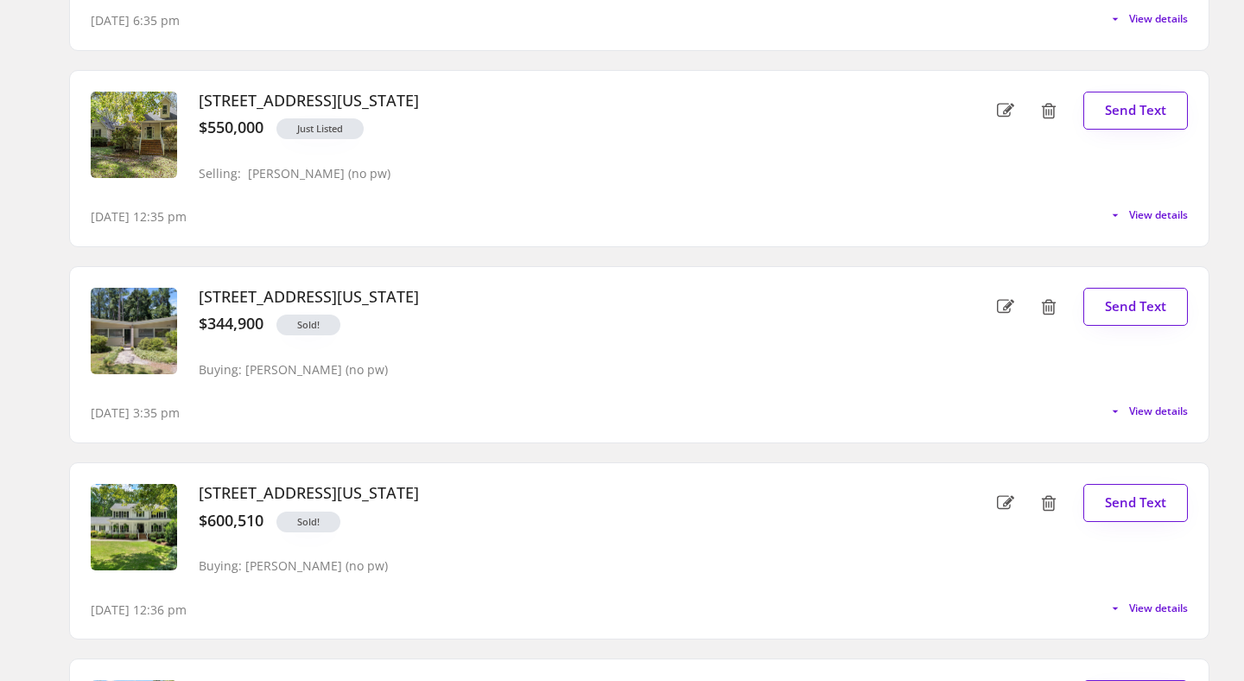
scroll to position [0, 0]
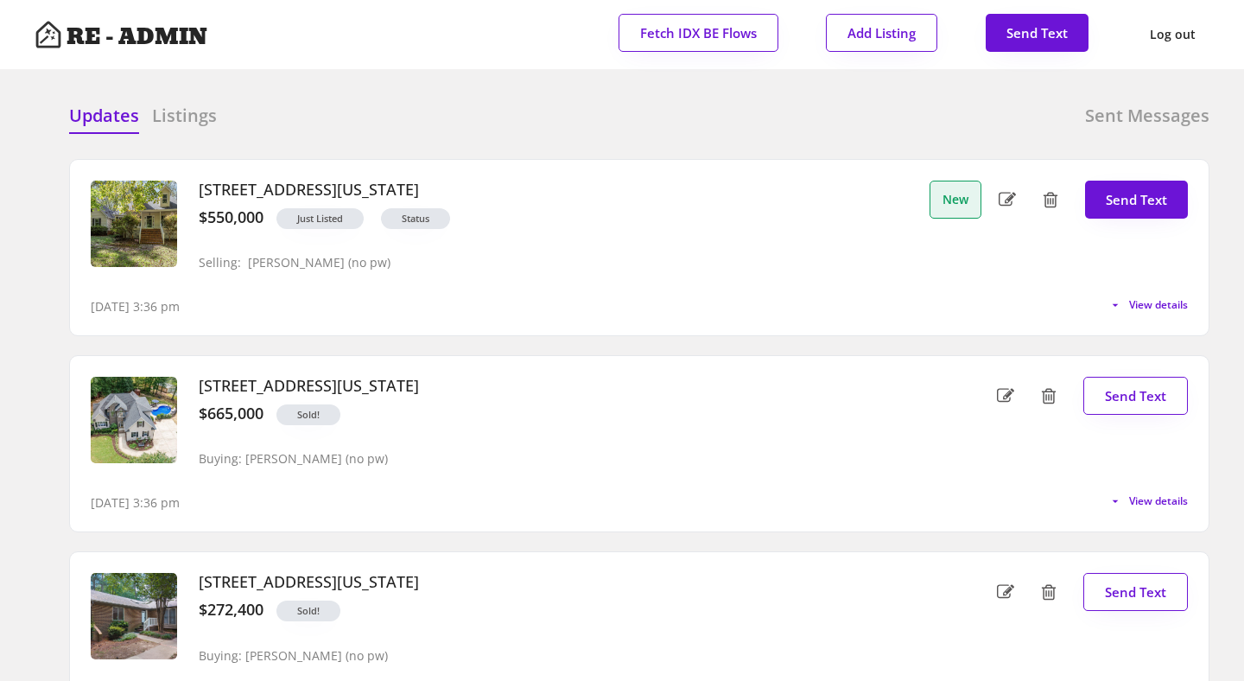
click at [171, 109] on h6 "Listings" at bounding box center [184, 116] width 65 height 24
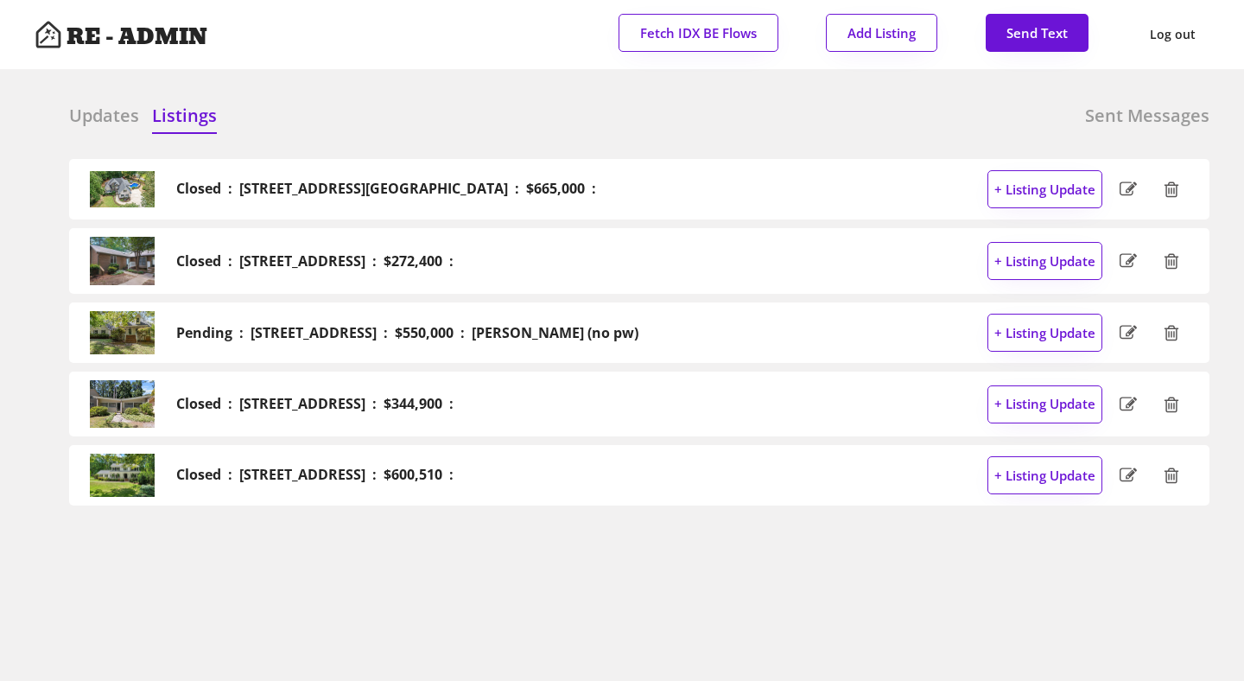
click at [86, 114] on h6 "Updates" at bounding box center [104, 116] width 70 height 24
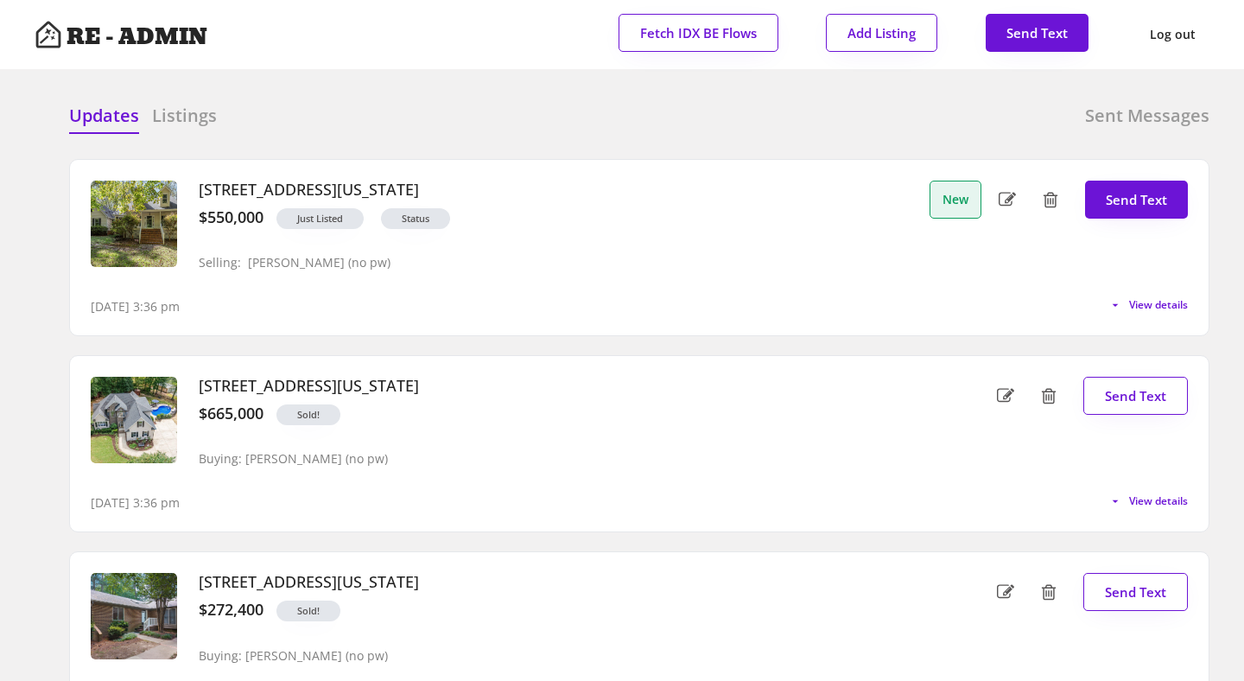
click at [1165, 117] on h6 "Sent Messages" at bounding box center [1147, 116] width 124 height 24
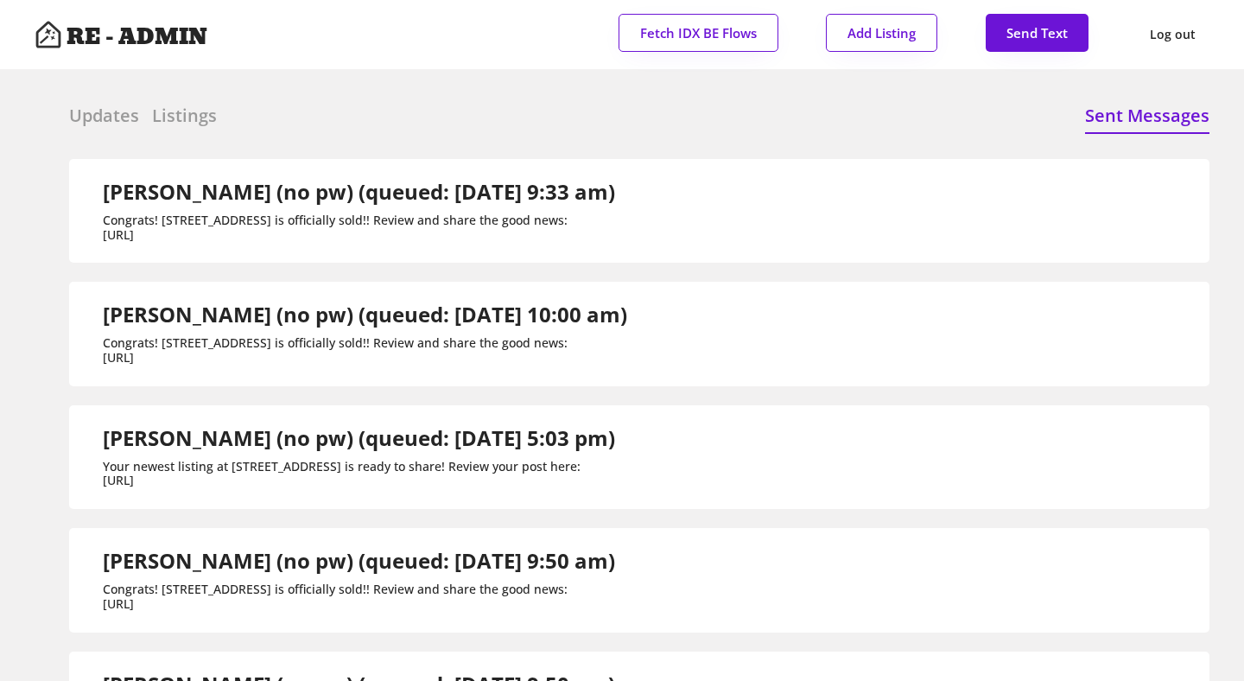
click at [103, 120] on h6 "Updates" at bounding box center [104, 116] width 70 height 24
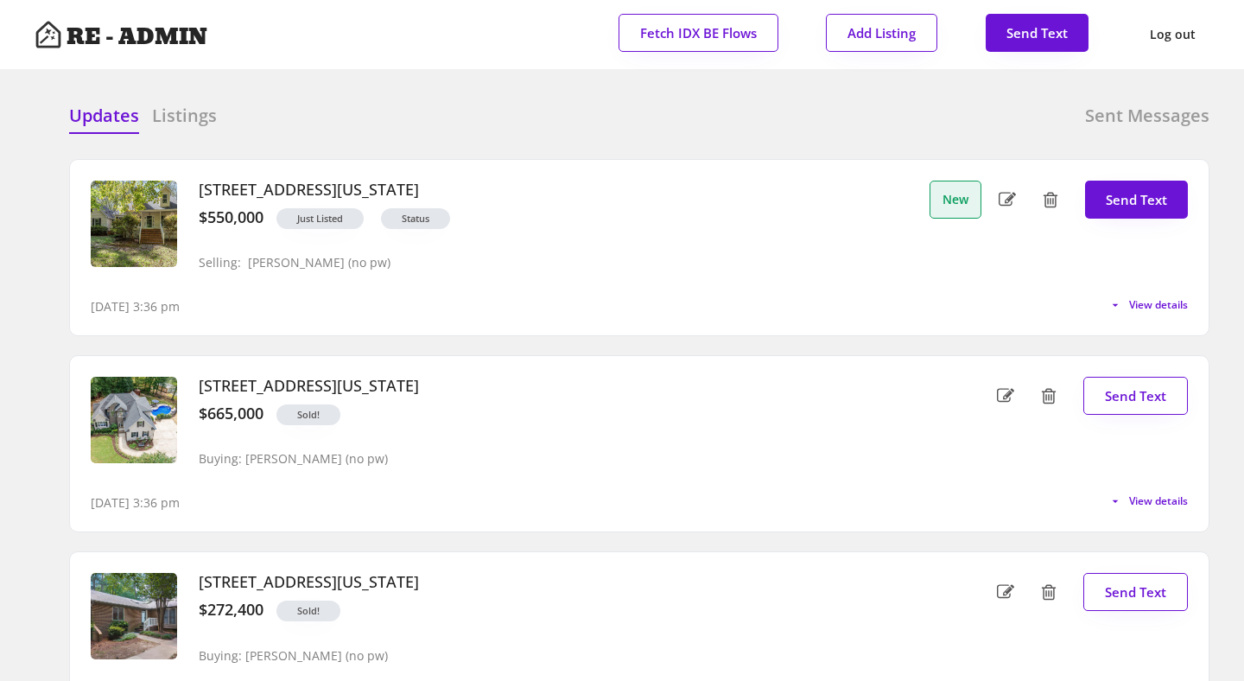
click at [538, 118] on div "Updates Listings Sent Messages" at bounding box center [639, 121] width 1141 height 35
click at [611, 105] on div "Updates Listings Sent Messages" at bounding box center [639, 121] width 1141 height 35
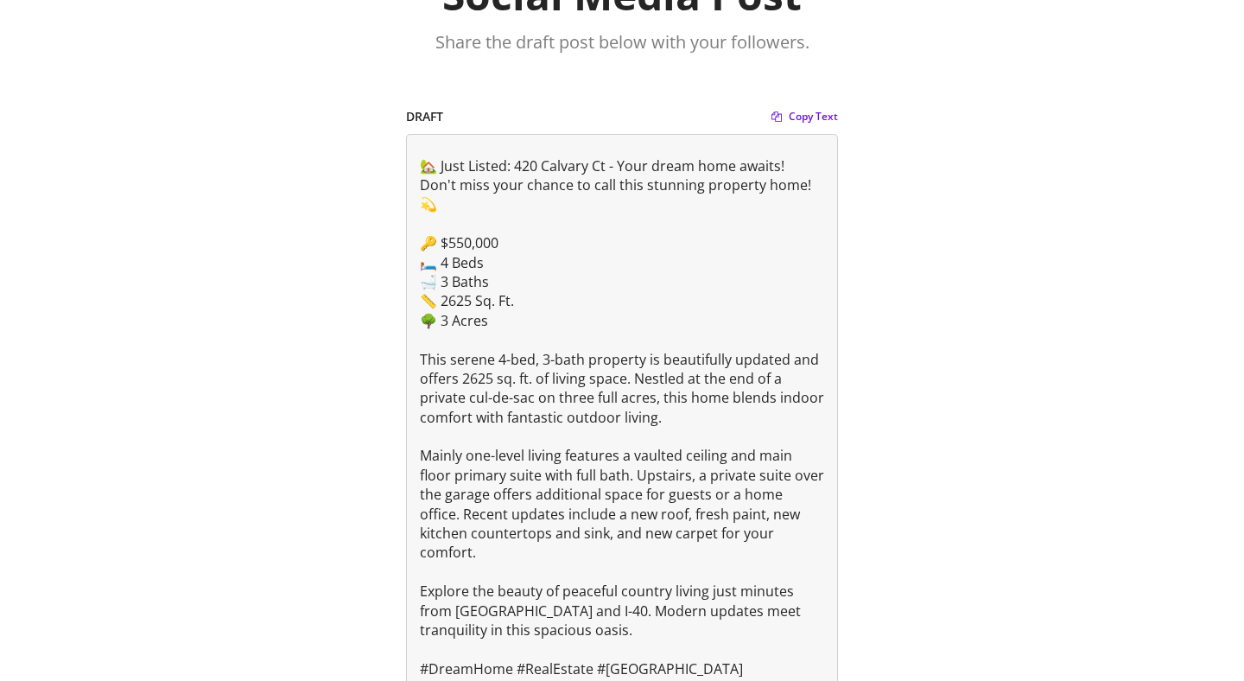
scroll to position [155, 0]
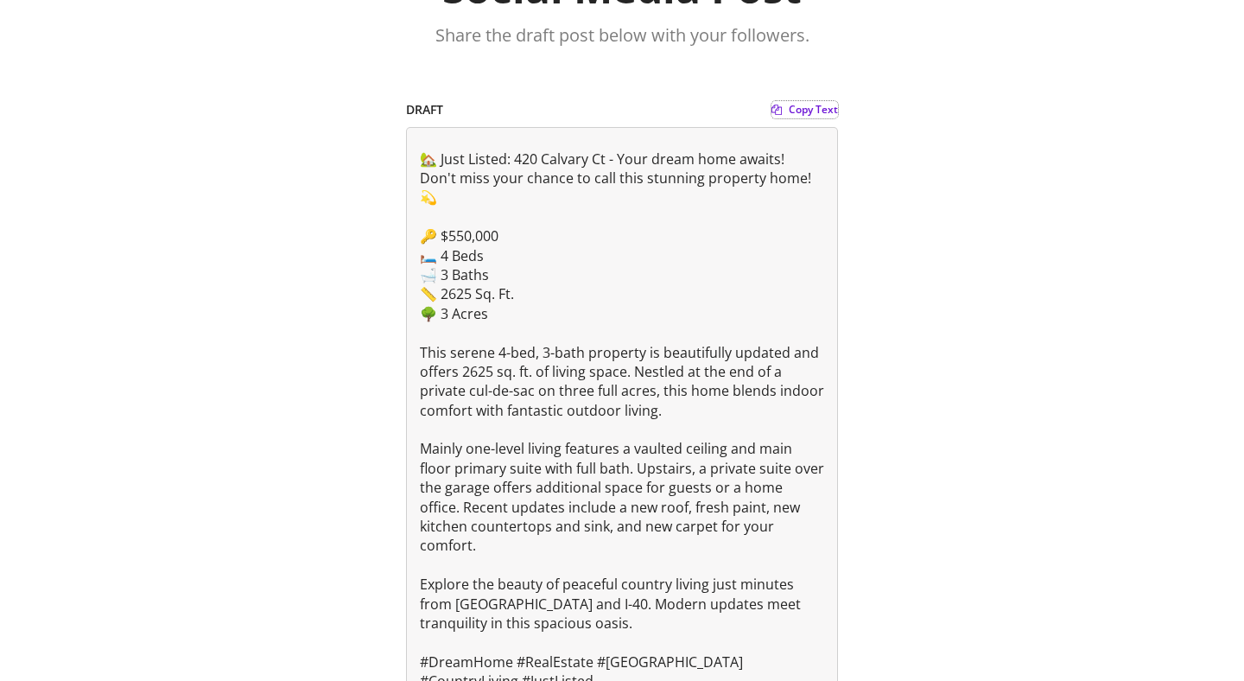
click at [805, 115] on span "Copy Text" at bounding box center [813, 110] width 49 height 10
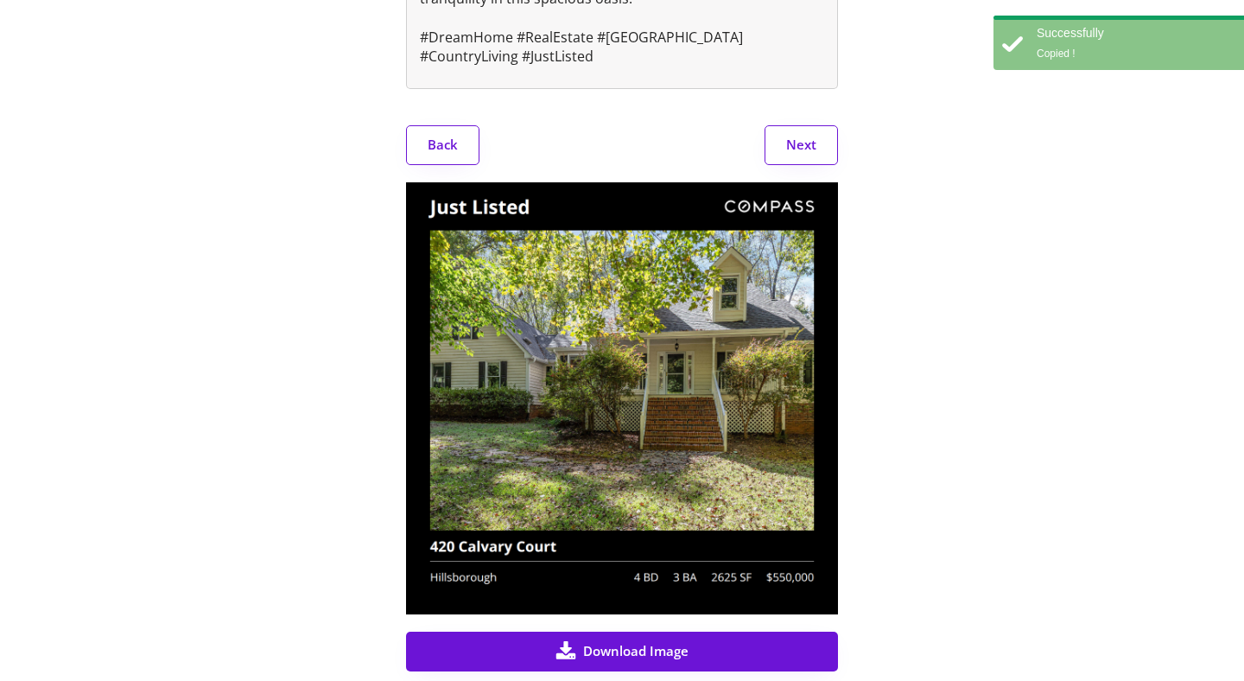
scroll to position [800, 0]
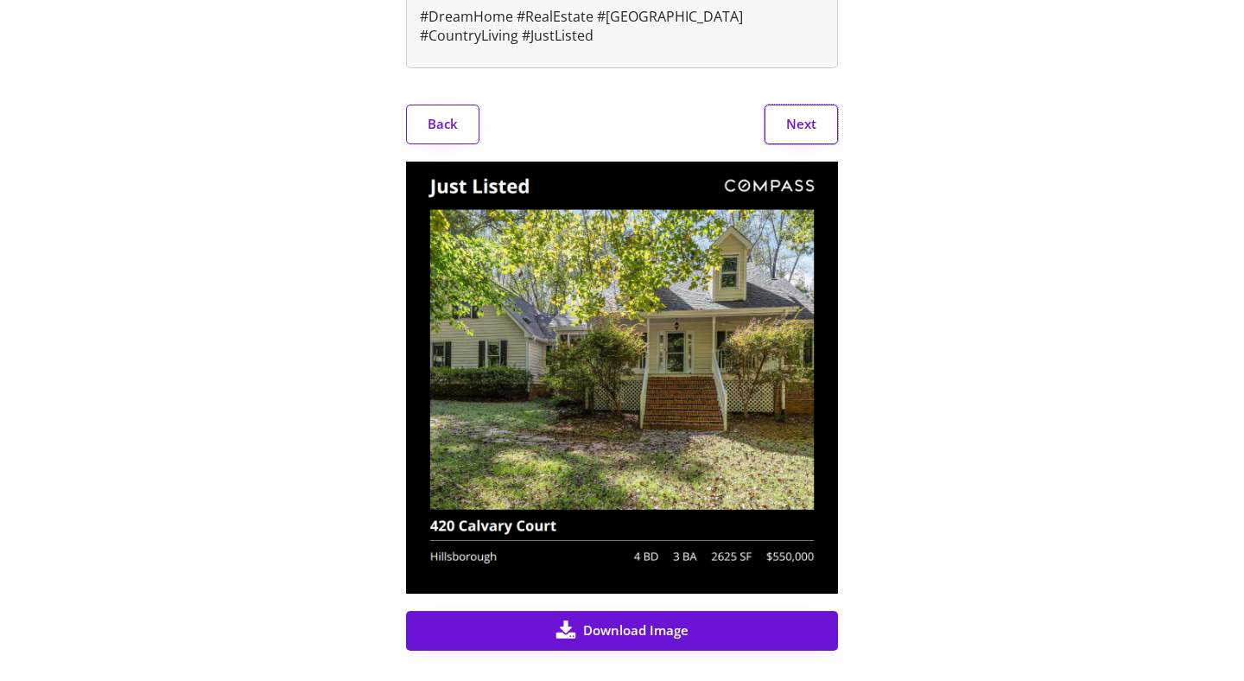
click at [802, 105] on button "Next" at bounding box center [801, 125] width 73 height 40
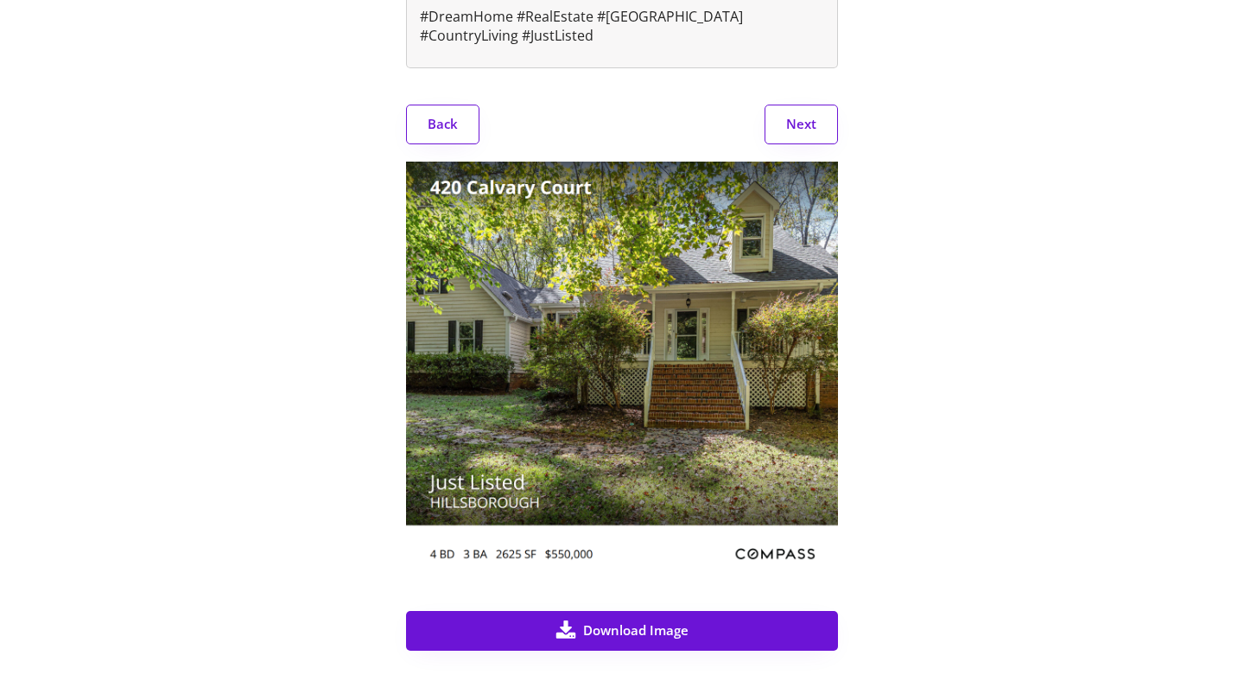
click at [802, 105] on button "Next" at bounding box center [801, 125] width 73 height 40
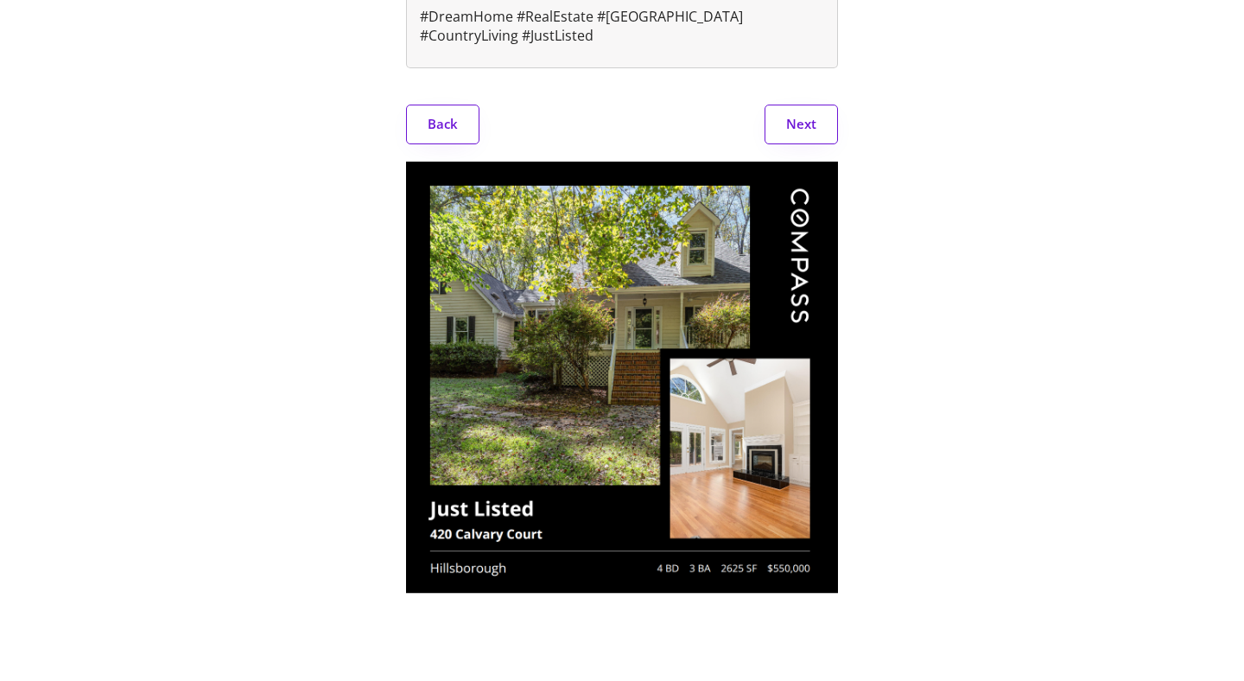
click at [802, 105] on button "Next" at bounding box center [801, 125] width 73 height 40
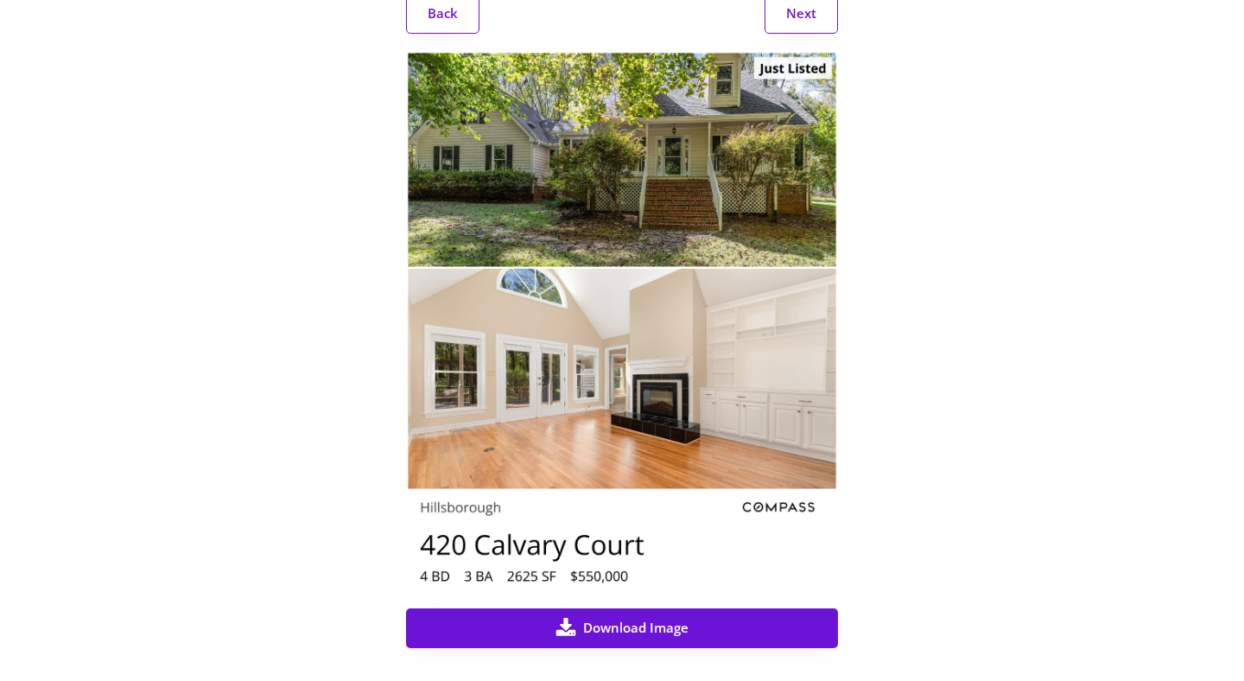
scroll to position [939, 0]
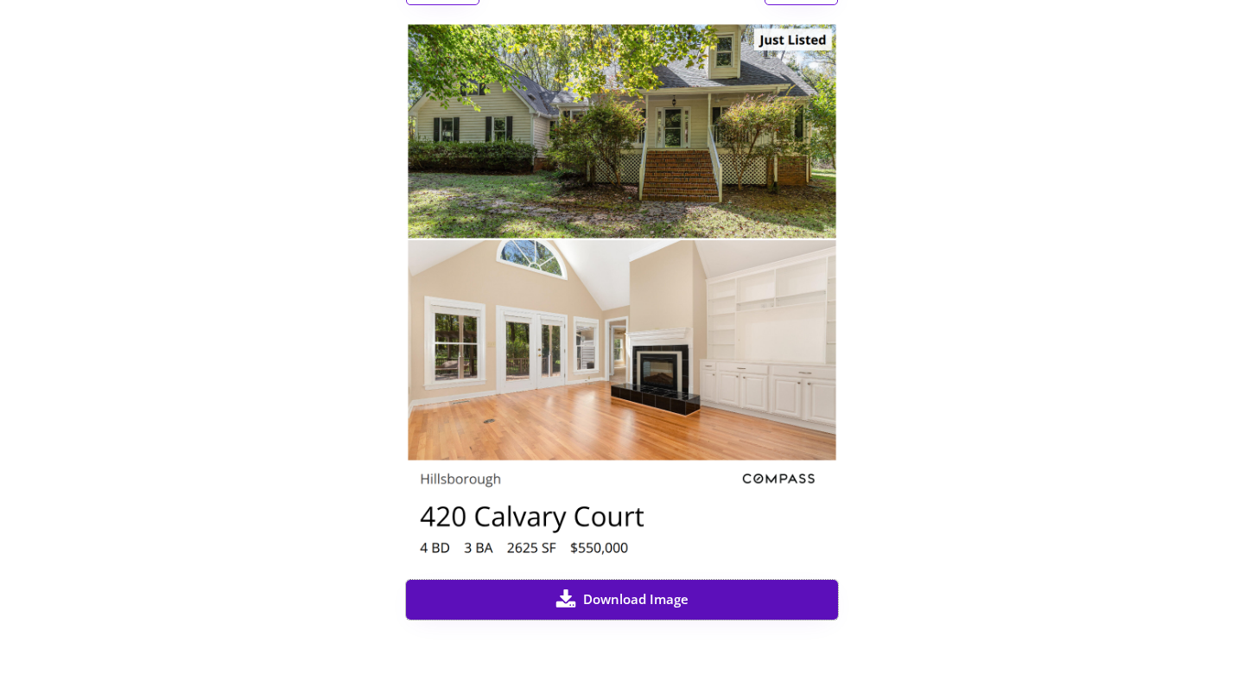
click at [636, 593] on span "Download Image" at bounding box center [635, 599] width 105 height 13
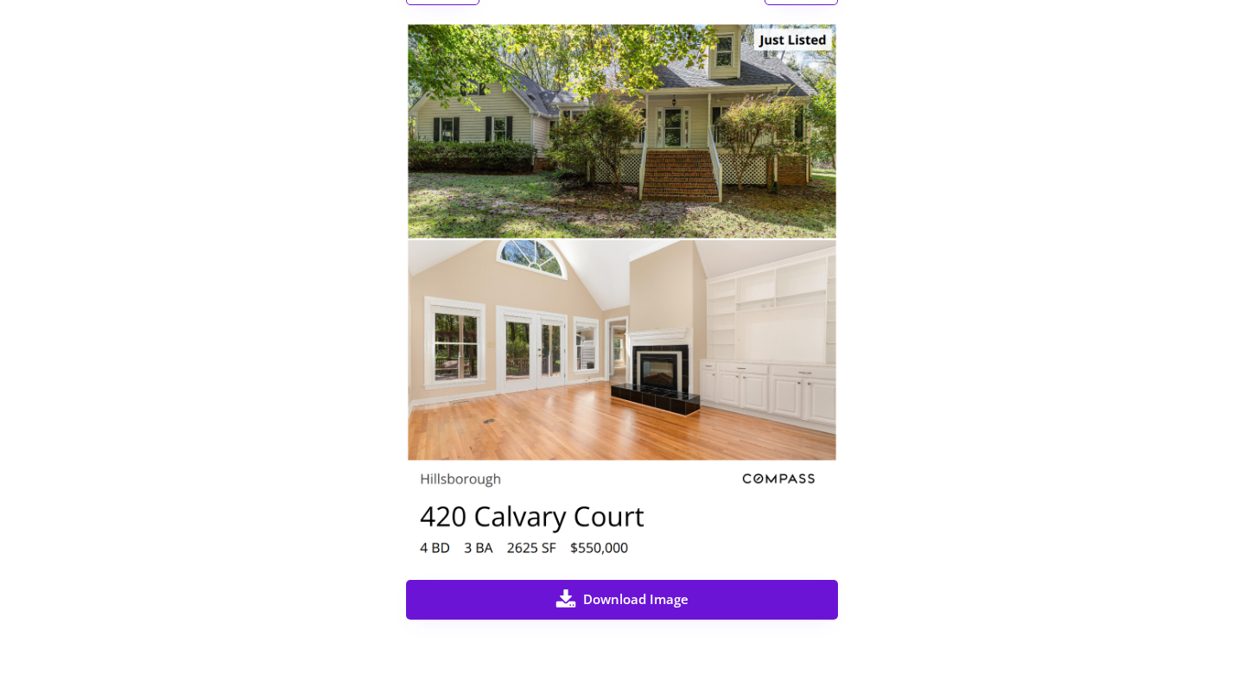
scroll to position [0, 0]
